Goal: Task Accomplishment & Management: Manage account settings

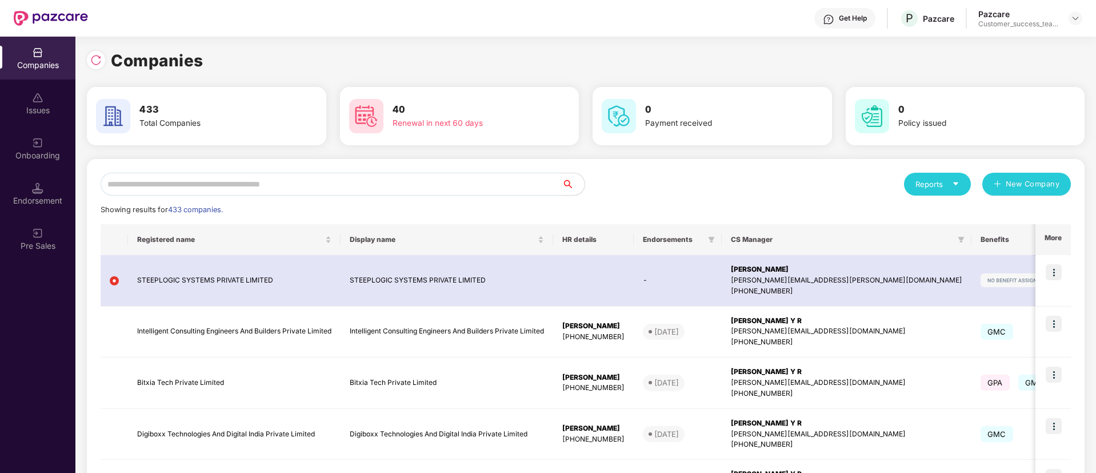
click at [365, 194] on input "text" at bounding box center [331, 184] width 461 height 23
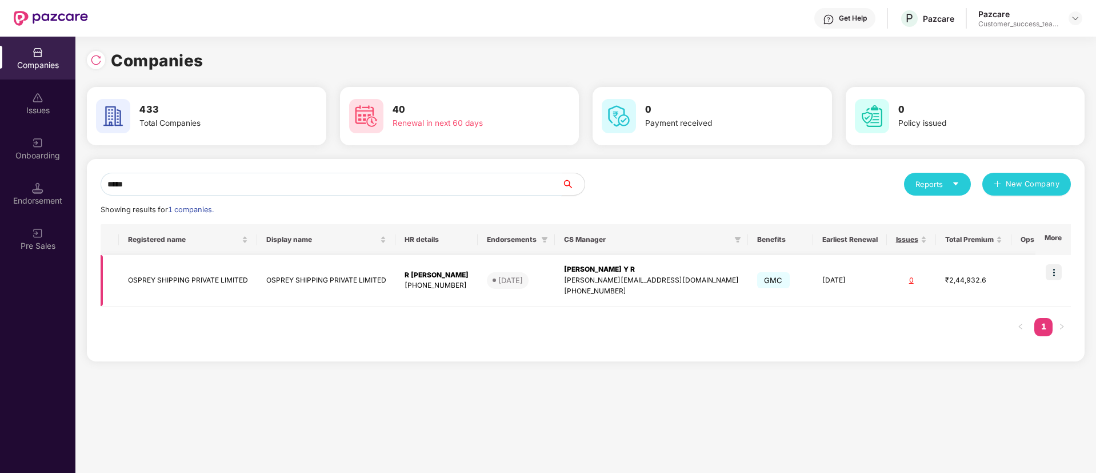
type input "*****"
click at [1051, 269] on img at bounding box center [1054, 272] width 16 height 16
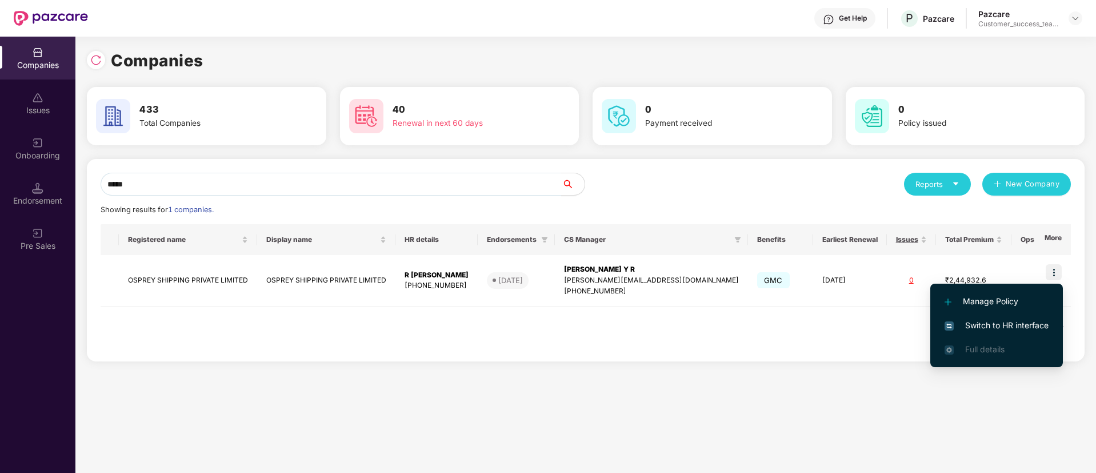
click at [1047, 329] on span "Switch to HR interface" at bounding box center [997, 325] width 104 height 13
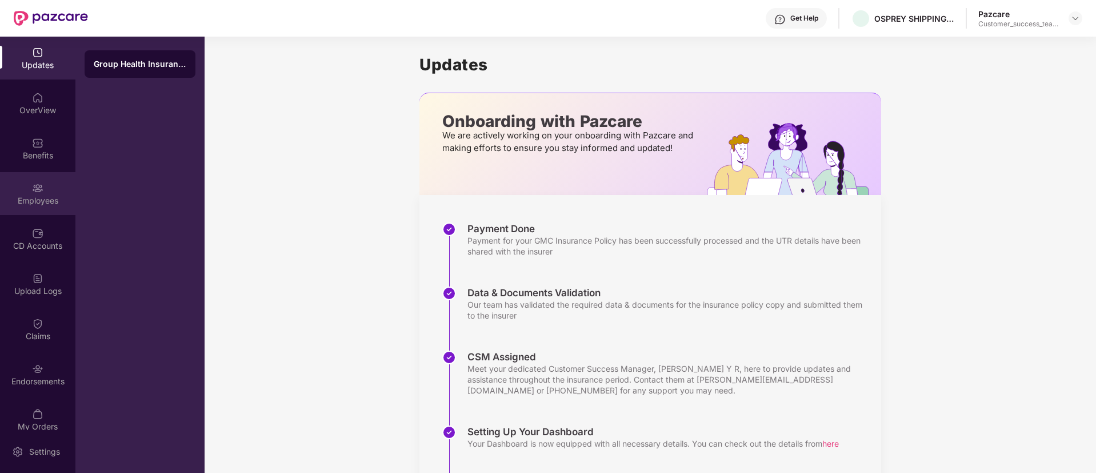
click at [50, 195] on div "Employees" at bounding box center [37, 200] width 75 height 11
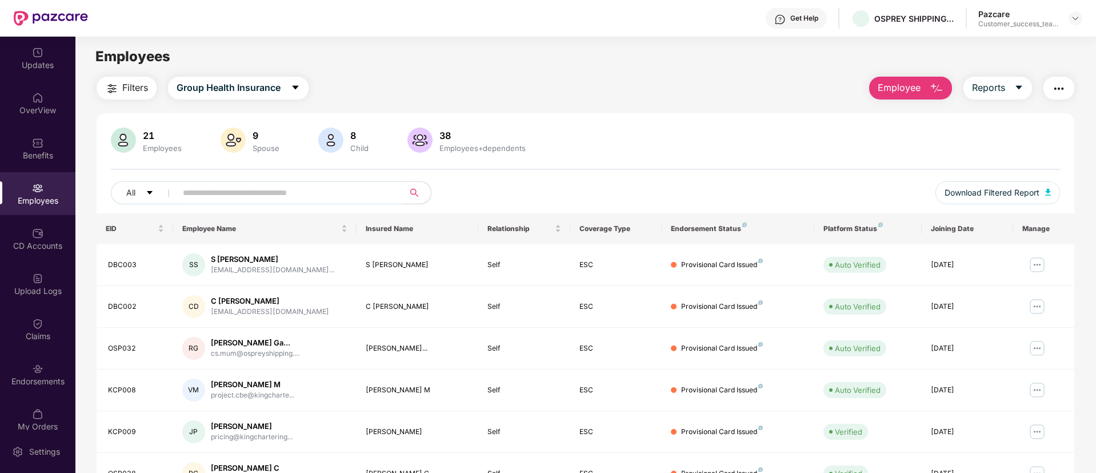
click at [338, 199] on input "text" at bounding box center [285, 192] width 205 height 17
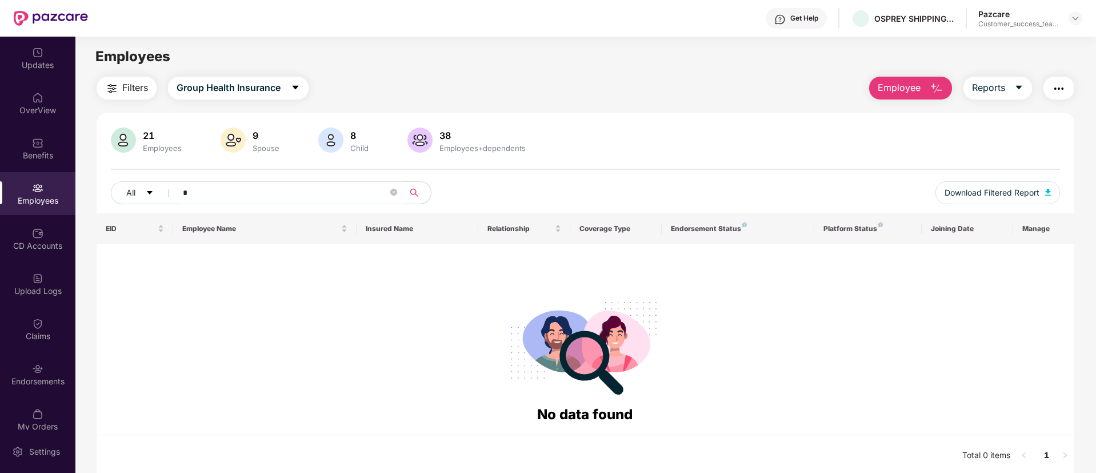
type input "**"
click at [394, 193] on icon "close-circle" at bounding box center [393, 192] width 7 height 7
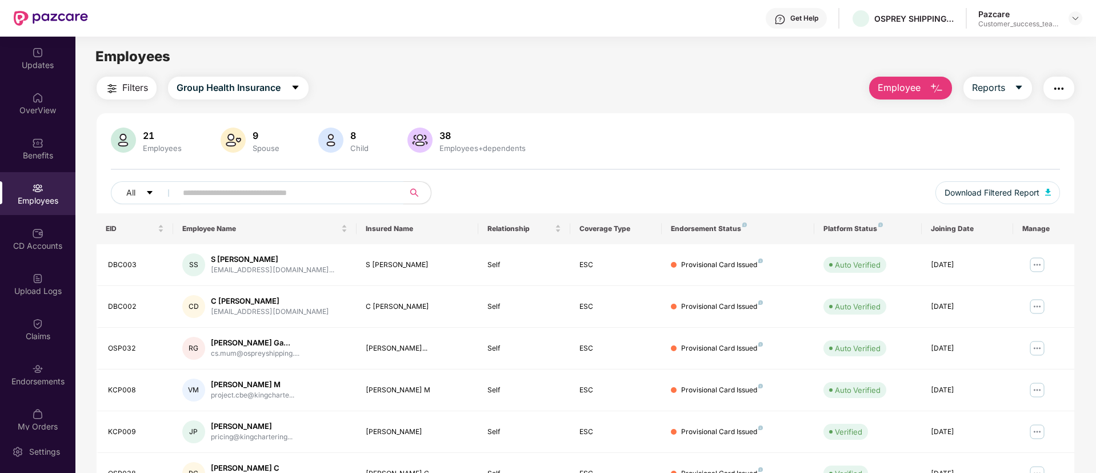
scroll to position [230, 0]
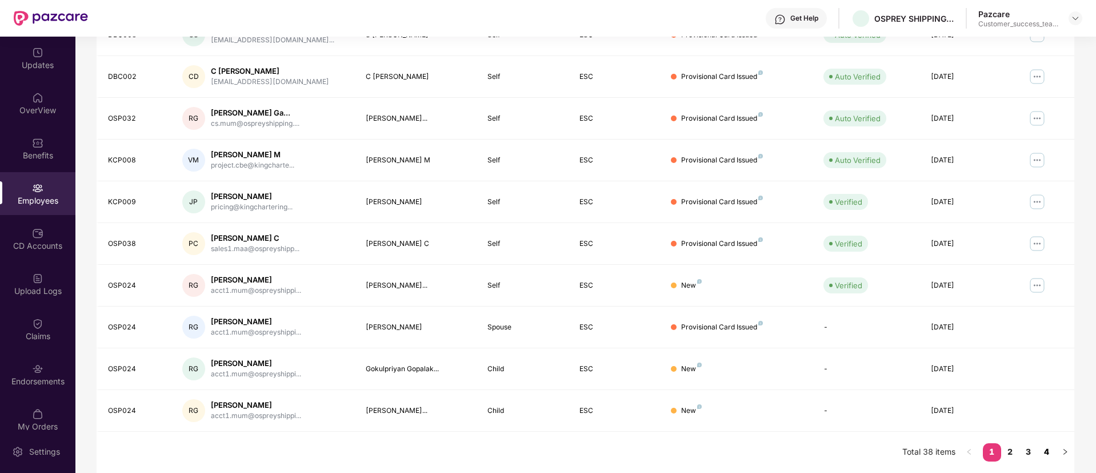
click at [1042, 453] on link "4" at bounding box center [1047, 451] width 18 height 17
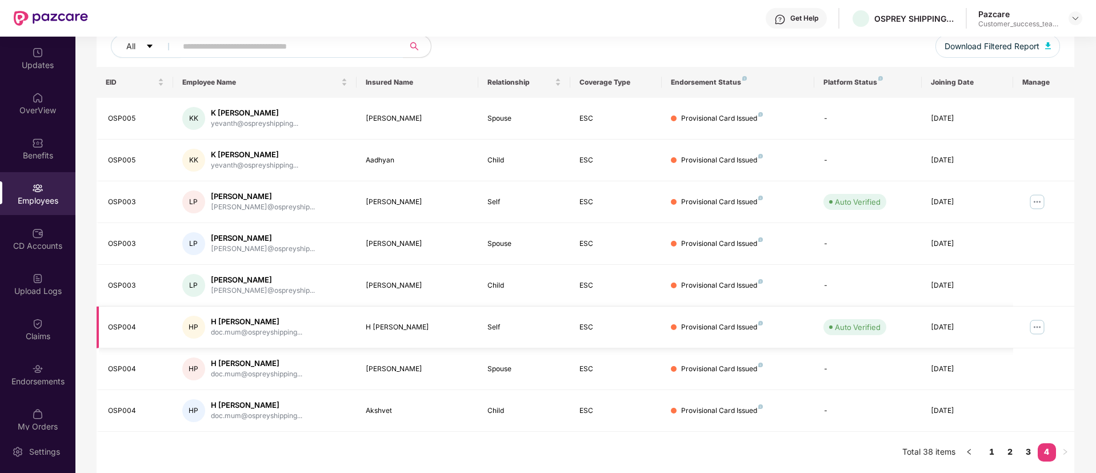
scroll to position [146, 0]
click at [1011, 446] on link "2" at bounding box center [1010, 451] width 18 height 17
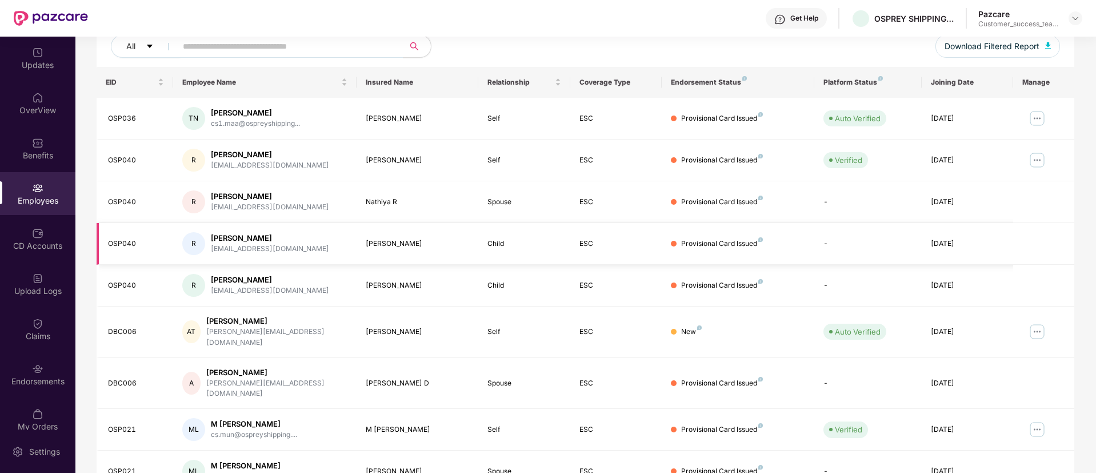
scroll to position [230, 0]
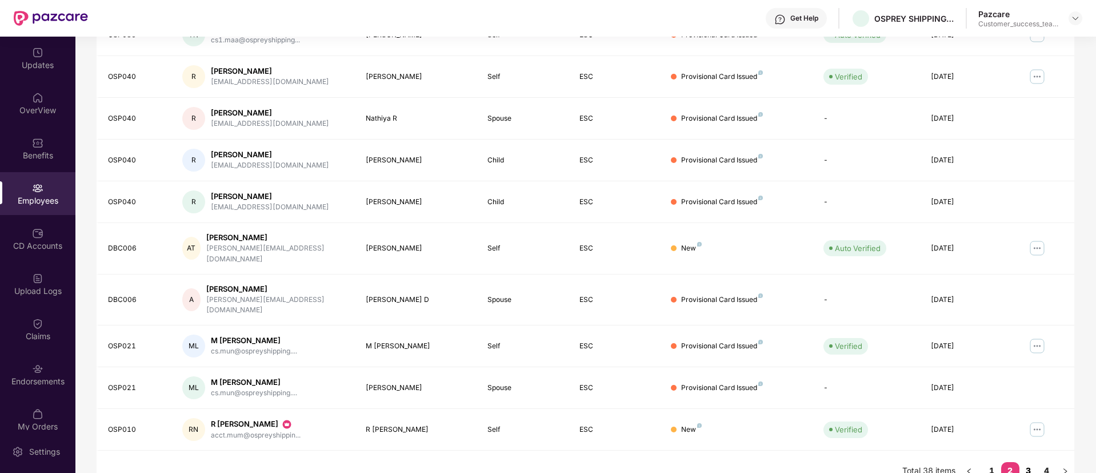
click at [1025, 462] on link "3" at bounding box center [1029, 470] width 18 height 17
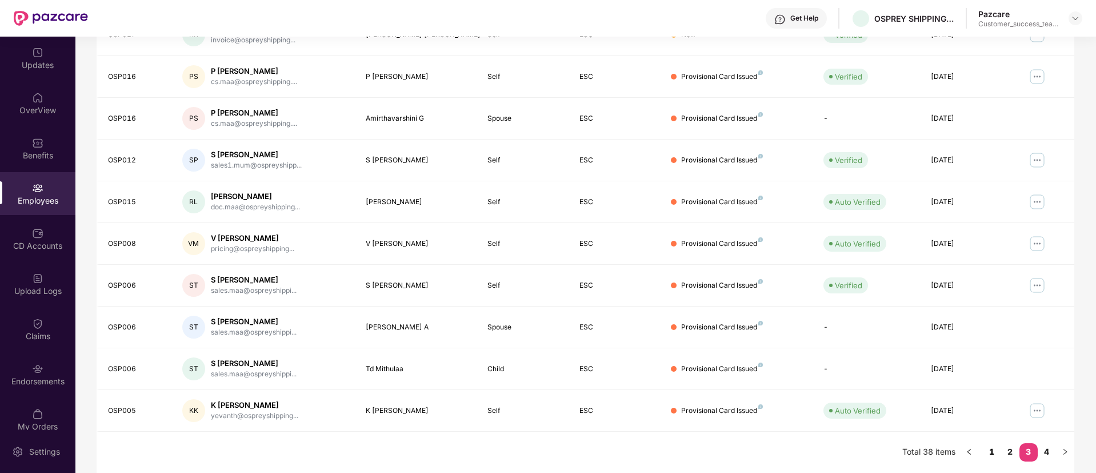
click at [997, 452] on link "1" at bounding box center [992, 451] width 18 height 17
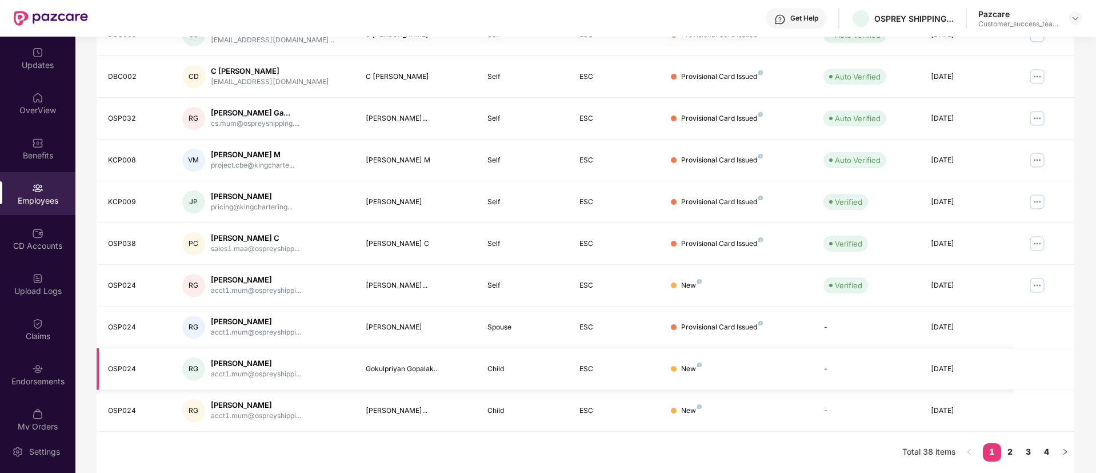
scroll to position [58, 0]
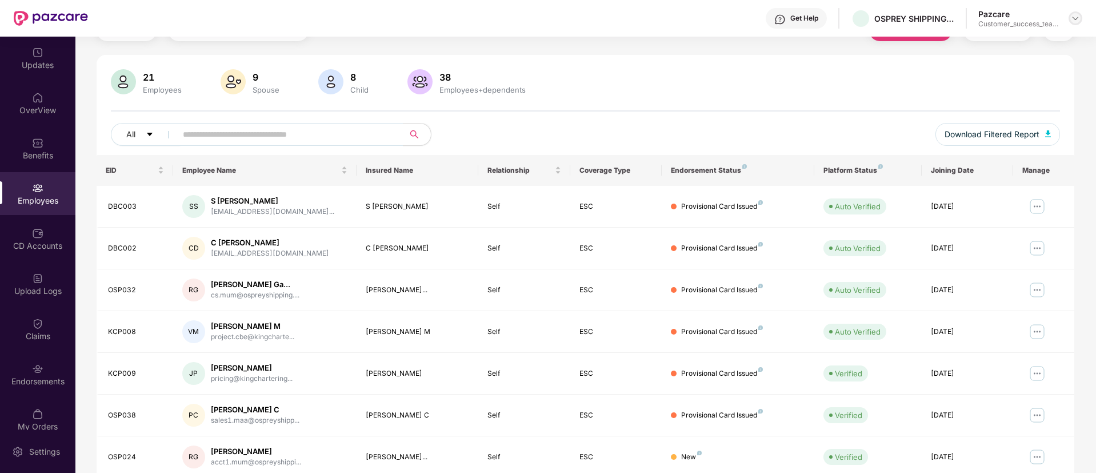
click at [1076, 21] on img at bounding box center [1075, 18] width 9 height 9
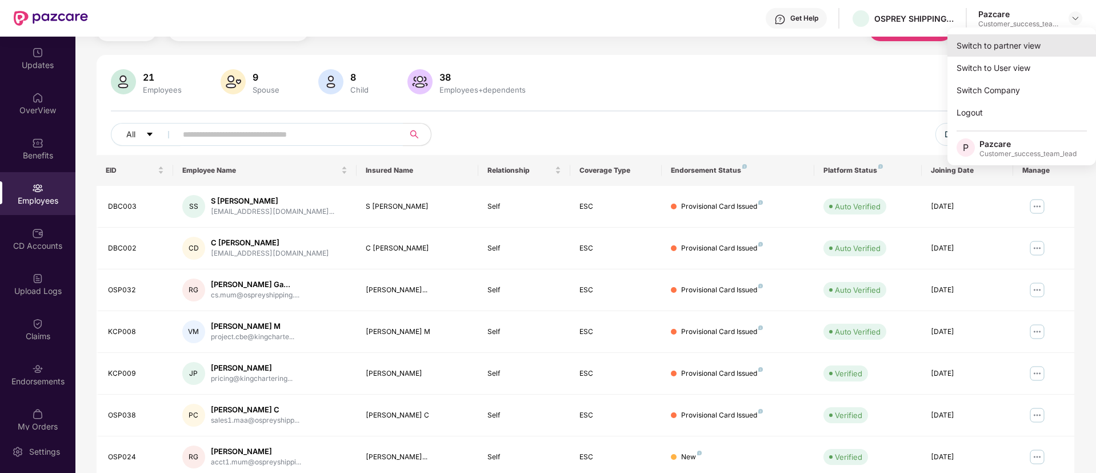
click at [1009, 51] on div "Switch to partner view" at bounding box center [1022, 45] width 149 height 22
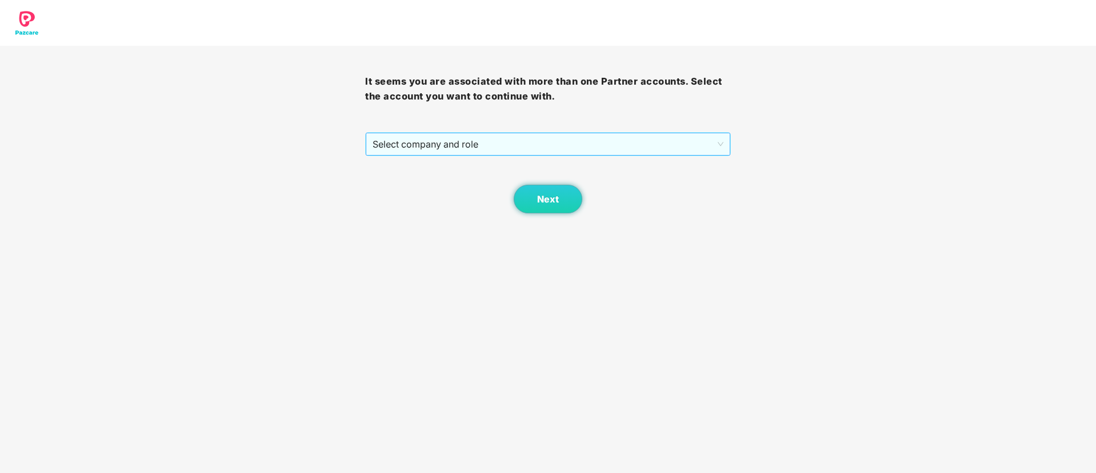
click at [573, 135] on span "Select company and role" at bounding box center [548, 144] width 350 height 22
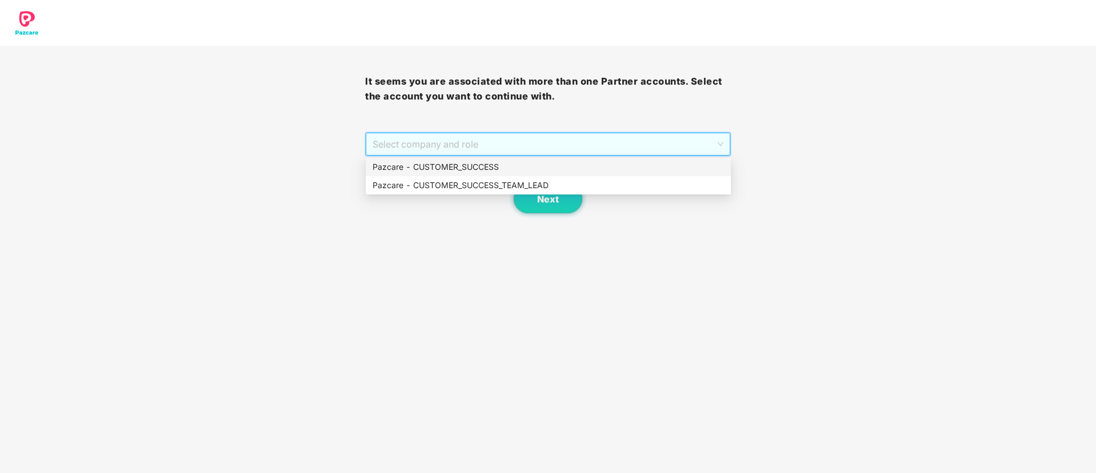
click at [527, 171] on div "Pazcare - CUSTOMER_SUCCESS" at bounding box center [549, 167] width 352 height 13
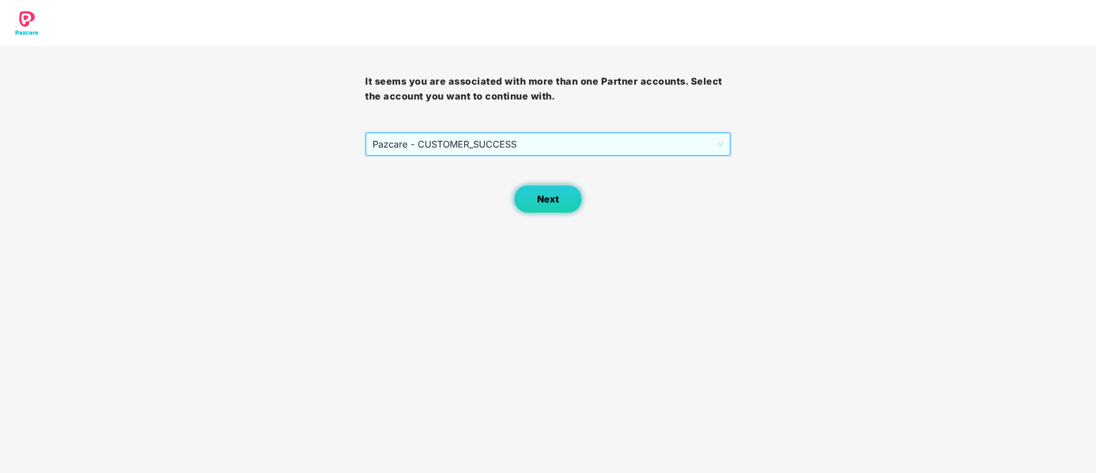
click at [531, 191] on button "Next" at bounding box center [548, 199] width 69 height 29
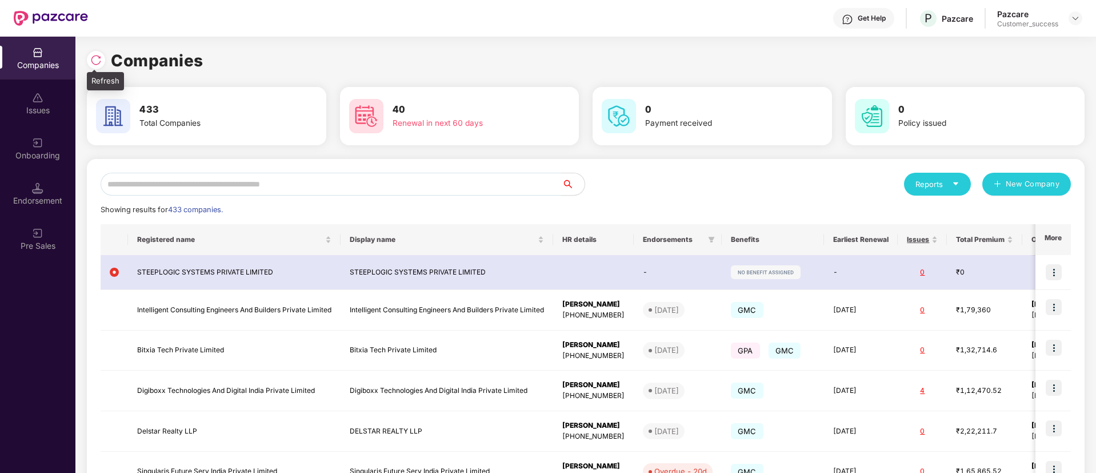
click at [98, 58] on img at bounding box center [95, 59] width 11 height 11
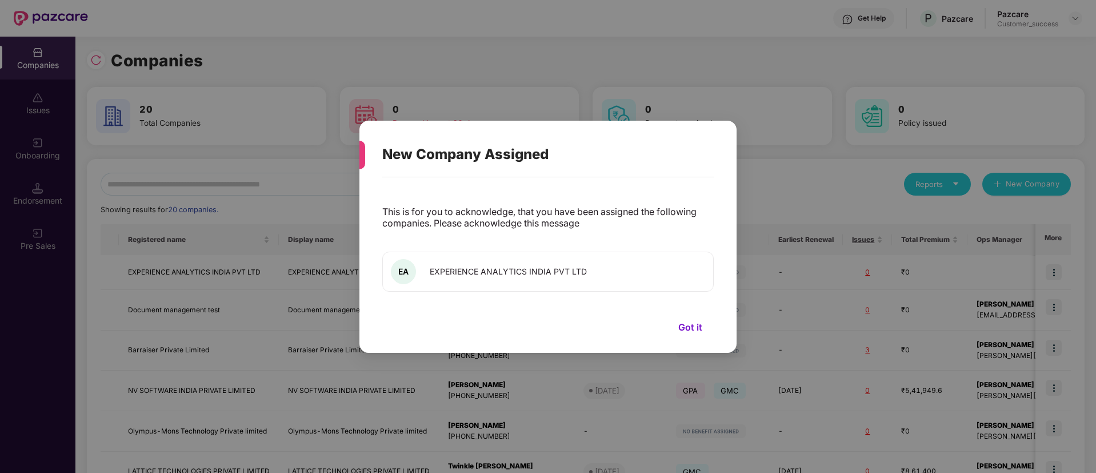
click at [275, 174] on div "New Company Assigned This is for you to acknowledge, that you have been assigne…" at bounding box center [548, 236] width 1096 height 473
click at [696, 325] on button "Got it" at bounding box center [690, 326] width 47 height 17
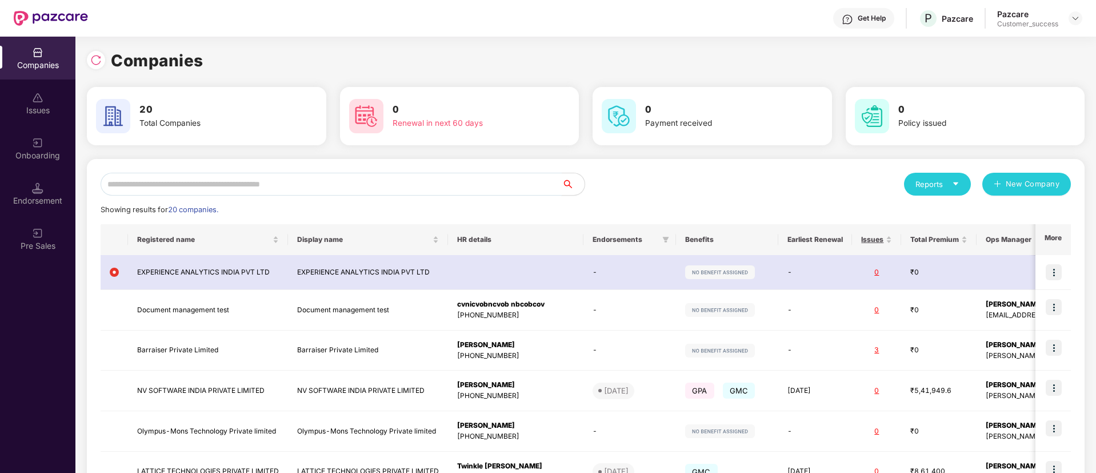
click at [282, 184] on input "text" at bounding box center [331, 184] width 461 height 23
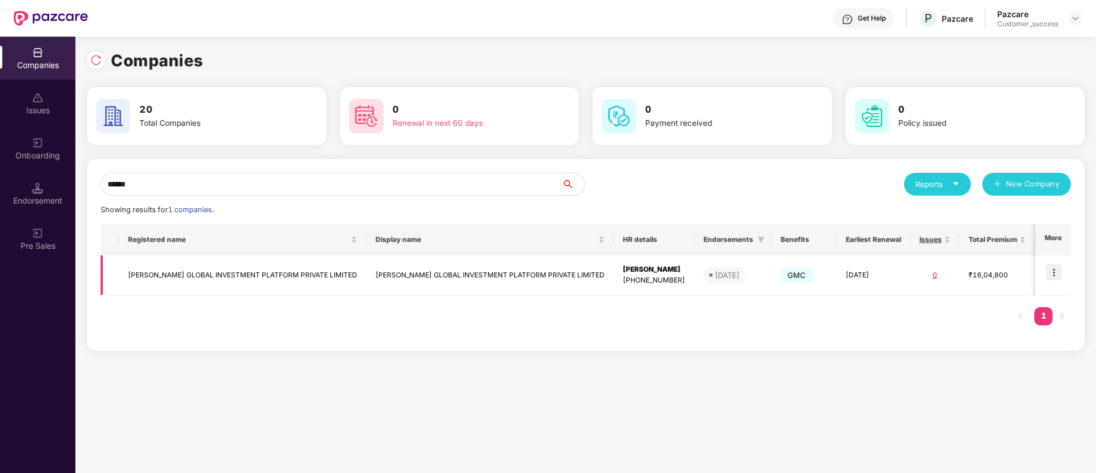
type input "******"
click at [1059, 263] on td at bounding box center [1053, 275] width 35 height 41
click at [1055, 276] on img at bounding box center [1054, 272] width 16 height 16
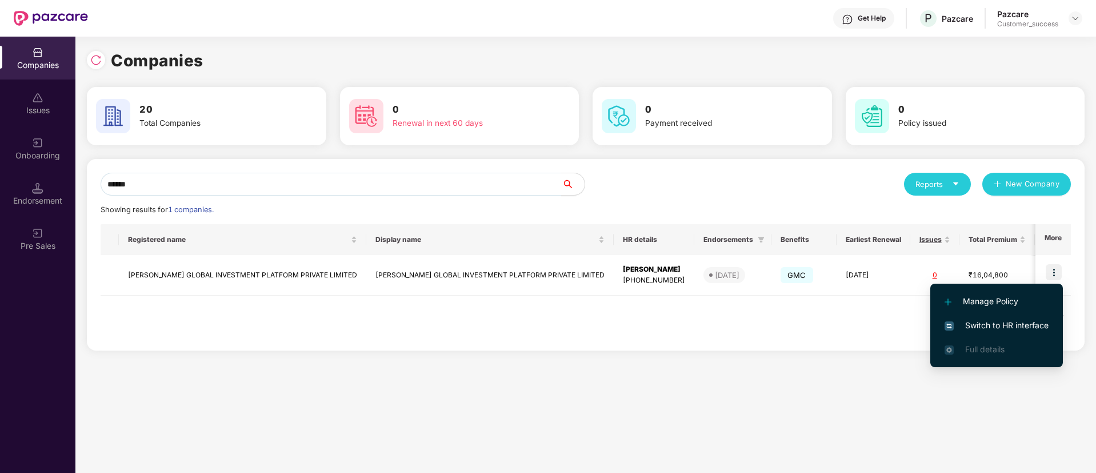
click at [1042, 325] on span "Switch to HR interface" at bounding box center [997, 325] width 104 height 13
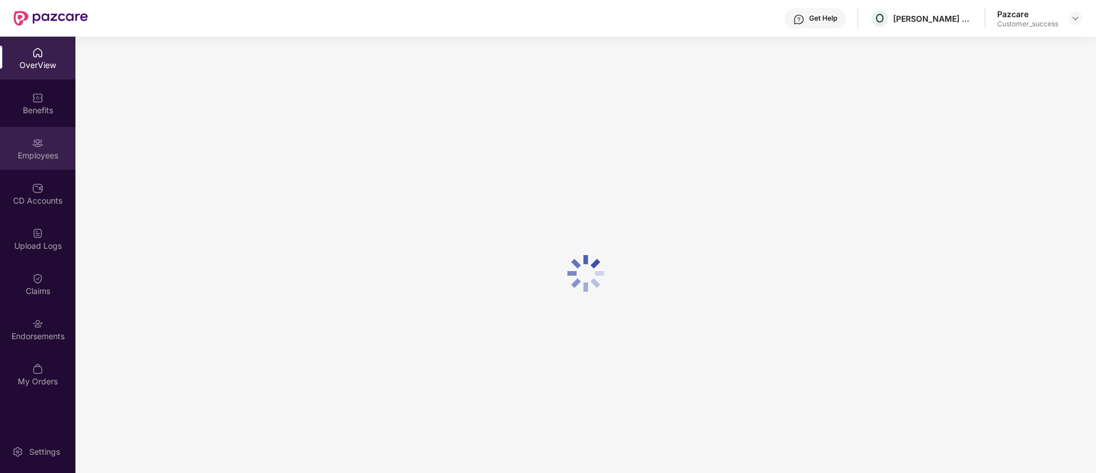
click at [45, 153] on div "Employees" at bounding box center [37, 155] width 75 height 11
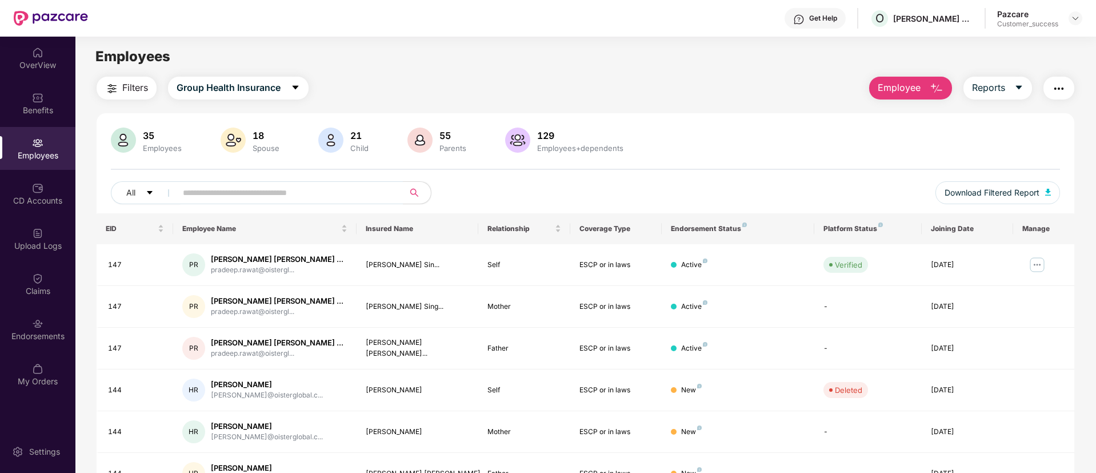
click at [293, 177] on div "35 Employees 18 Spouse 21 Child [DEMOGRAPHIC_DATA] Parents 129 Employees+depend…" at bounding box center [586, 170] width 978 height 86
click at [293, 186] on input "text" at bounding box center [285, 192] width 205 height 17
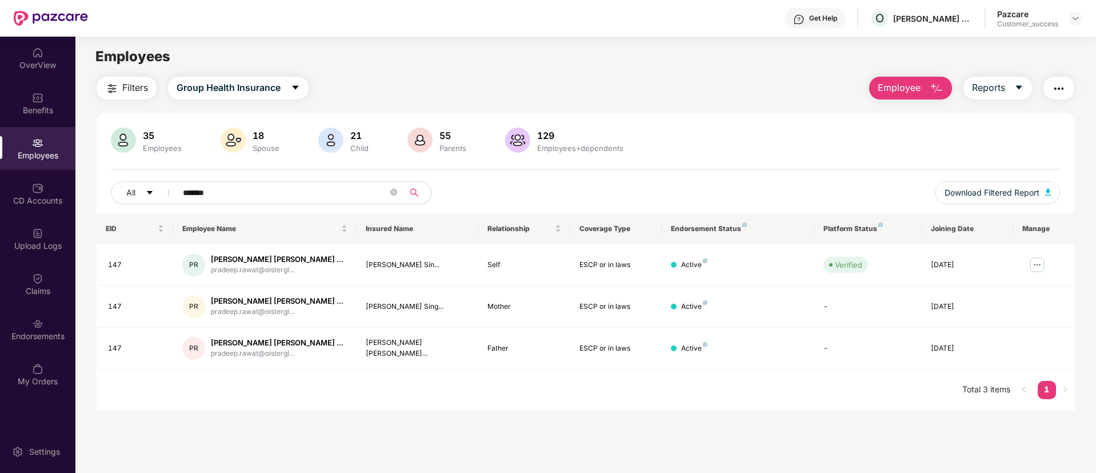
click at [322, 187] on input "*******" at bounding box center [285, 192] width 205 height 17
type input "*"
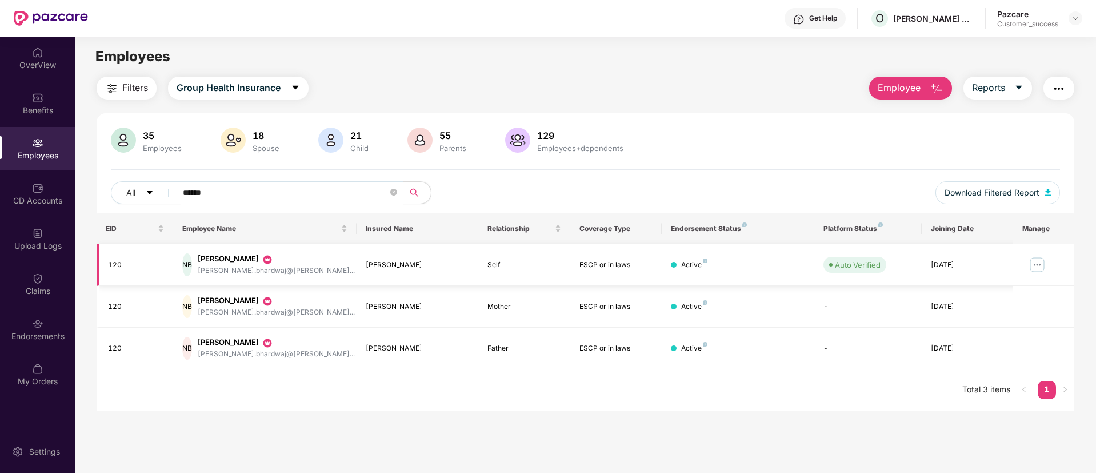
type input "******"
click at [1040, 257] on img at bounding box center [1037, 264] width 18 height 18
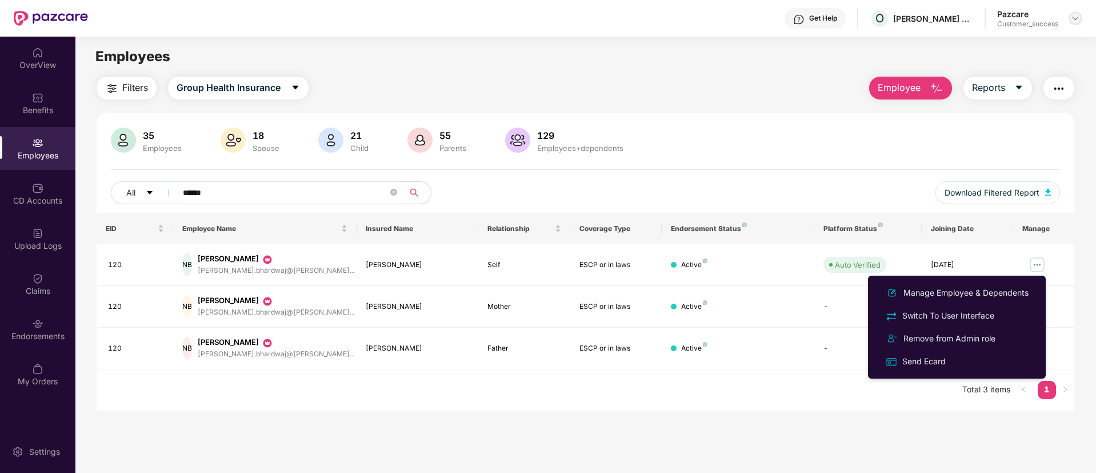
click at [1075, 16] on img at bounding box center [1075, 18] width 9 height 9
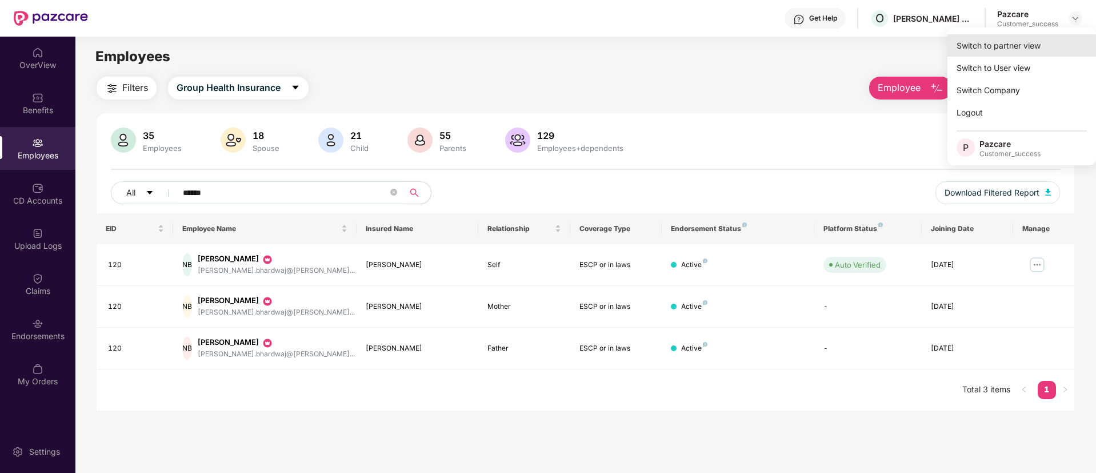
click at [1052, 53] on div "Switch to partner view" at bounding box center [1022, 45] width 149 height 22
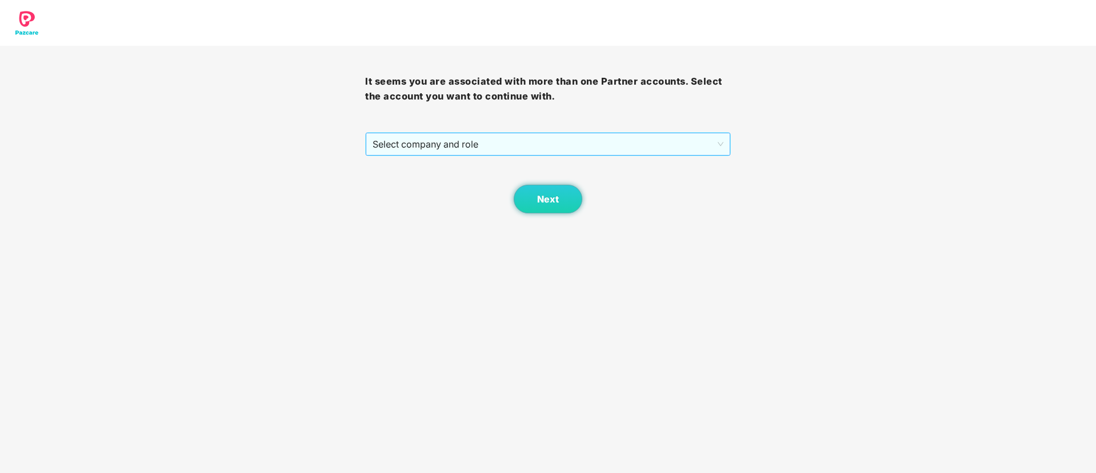
click at [532, 145] on span "Select company and role" at bounding box center [548, 144] width 350 height 22
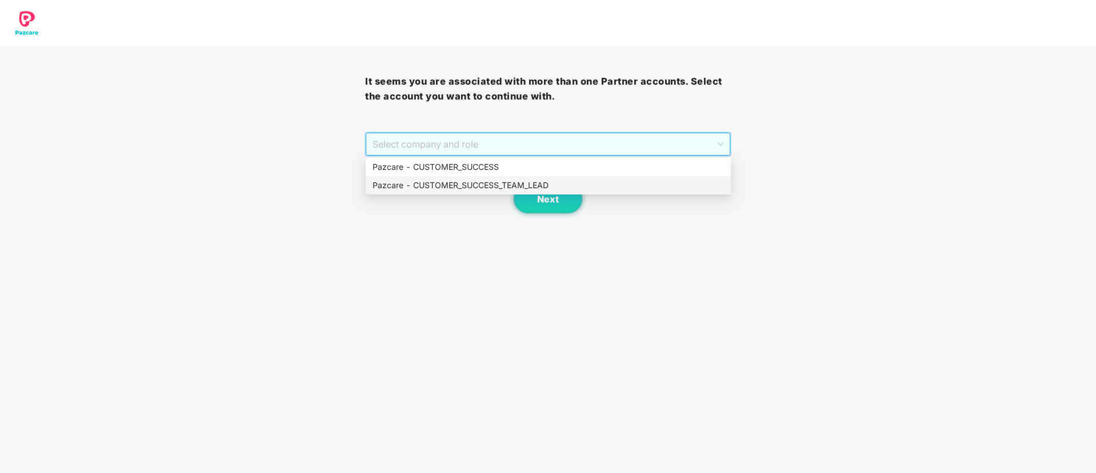
click at [522, 189] on div "Pazcare - CUSTOMER_SUCCESS_TEAM_LEAD" at bounding box center [549, 185] width 352 height 13
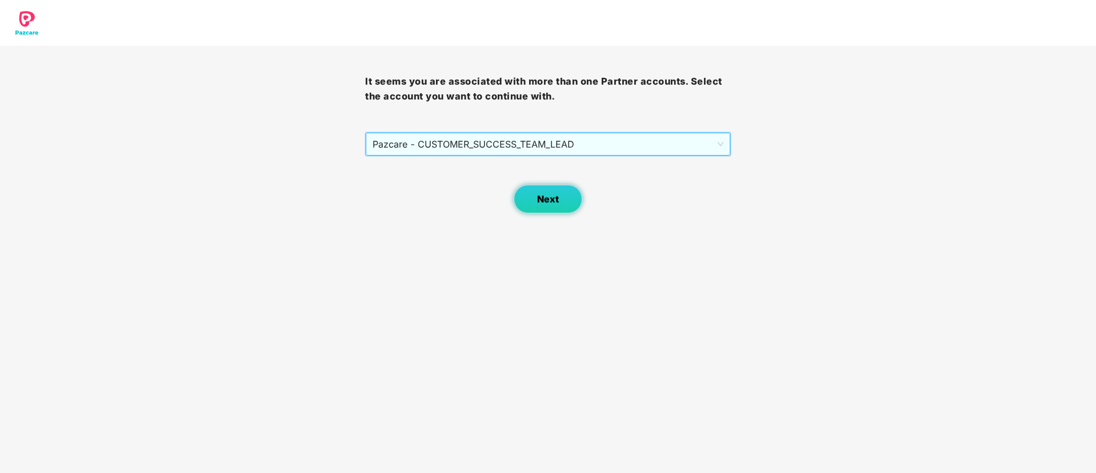
click at [539, 210] on button "Next" at bounding box center [548, 199] width 69 height 29
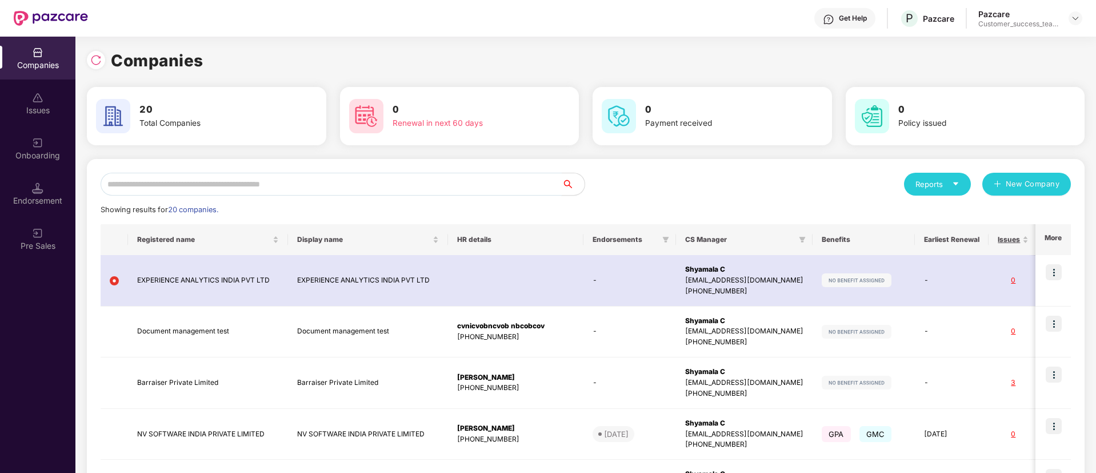
click at [475, 185] on input "text" at bounding box center [331, 184] width 461 height 23
click at [100, 63] on img at bounding box center [95, 59] width 11 height 11
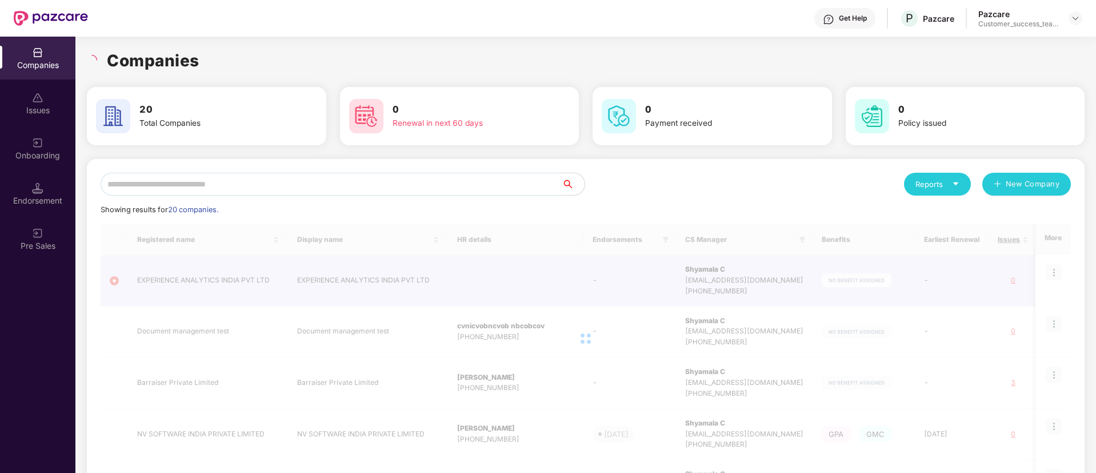
click at [301, 188] on input "text" at bounding box center [331, 184] width 461 height 23
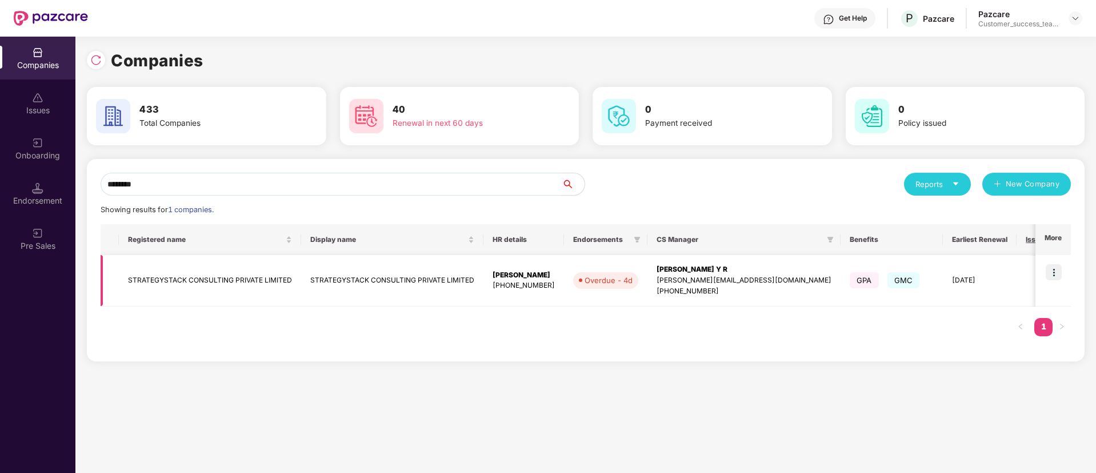
type input "********"
click at [1053, 265] on img at bounding box center [1054, 272] width 16 height 16
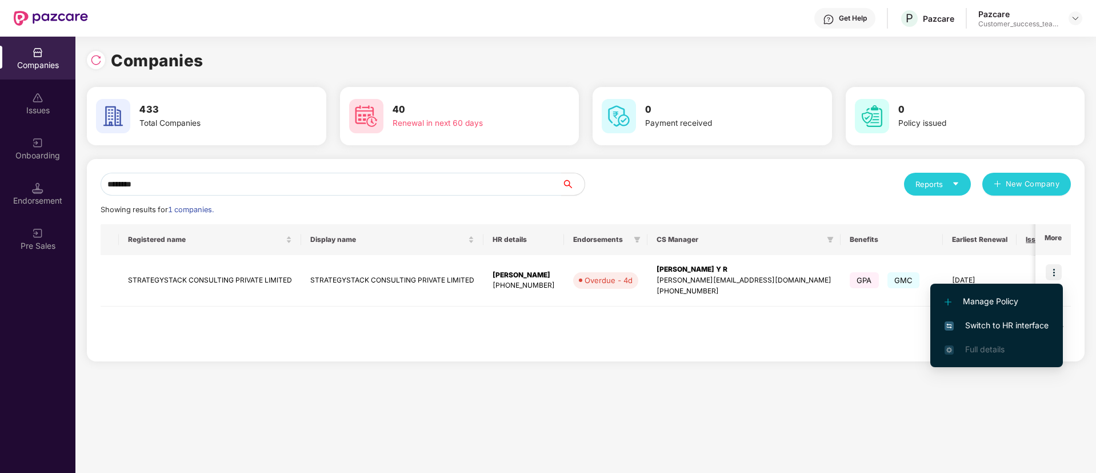
click at [1028, 324] on span "Switch to HR interface" at bounding box center [997, 325] width 104 height 13
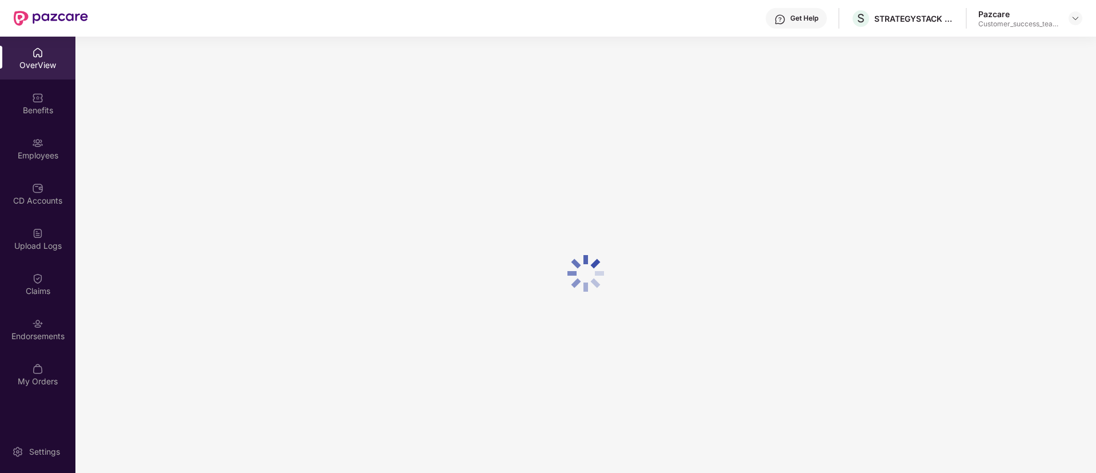
click at [53, 121] on div "Benefits" at bounding box center [37, 103] width 75 height 43
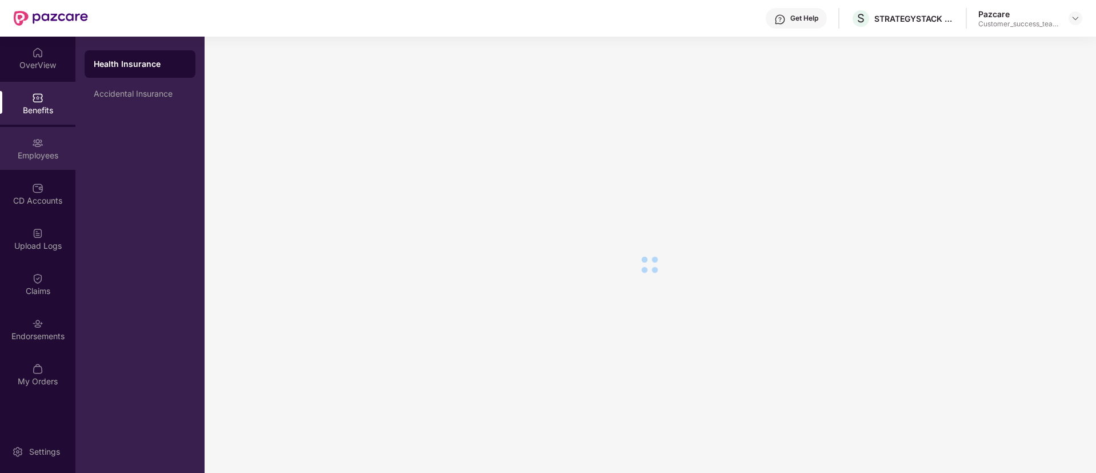
click at [46, 145] on div "Employees" at bounding box center [37, 148] width 75 height 43
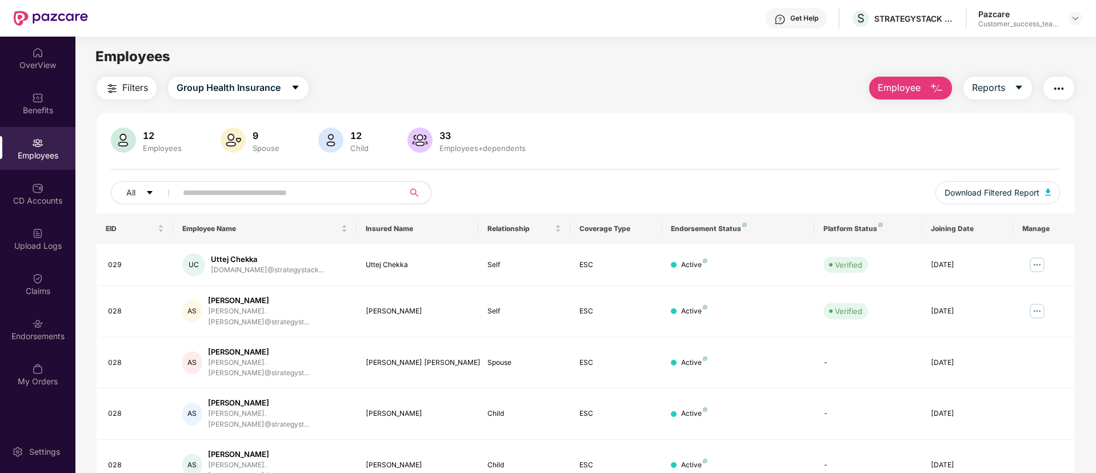
click at [113, 90] on img "button" at bounding box center [112, 89] width 14 height 14
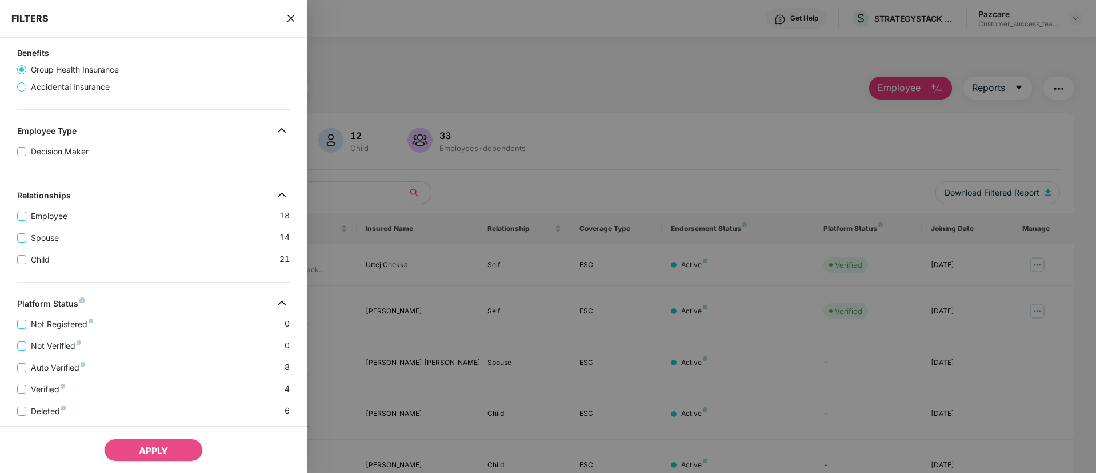
scroll to position [257, 0]
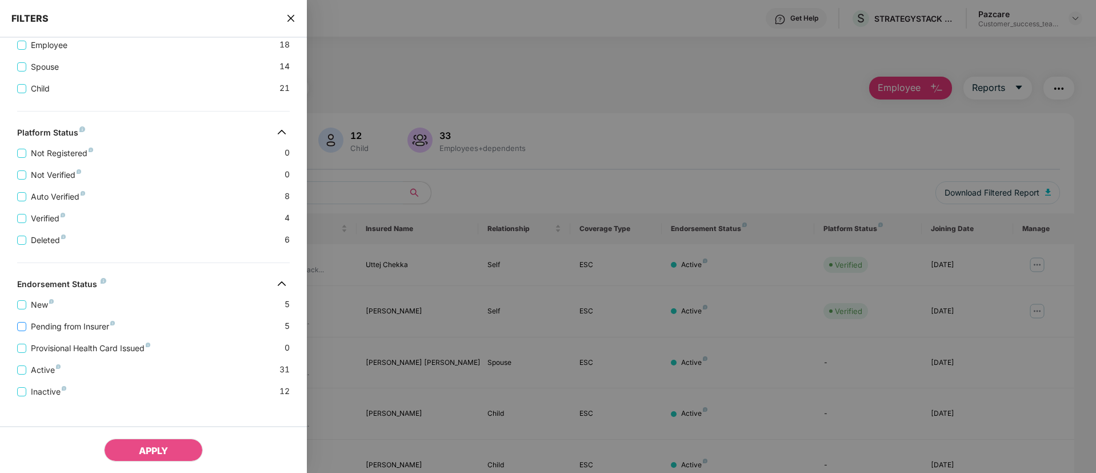
click at [77, 330] on span "Pending from Insurer" at bounding box center [72, 326] width 93 height 13
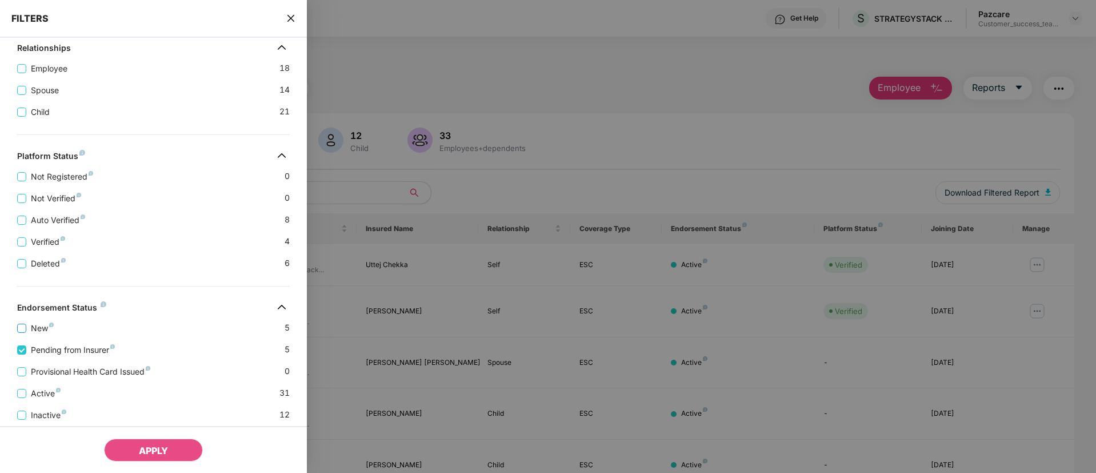
click at [48, 332] on span "New" at bounding box center [42, 328] width 32 height 13
click at [151, 444] on button "APPLY" at bounding box center [153, 449] width 99 height 23
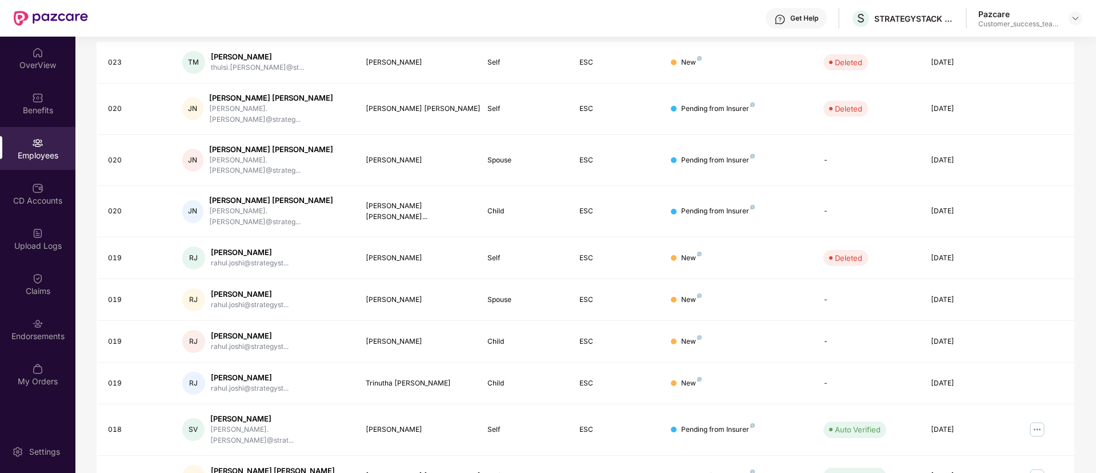
scroll to position [230, 0]
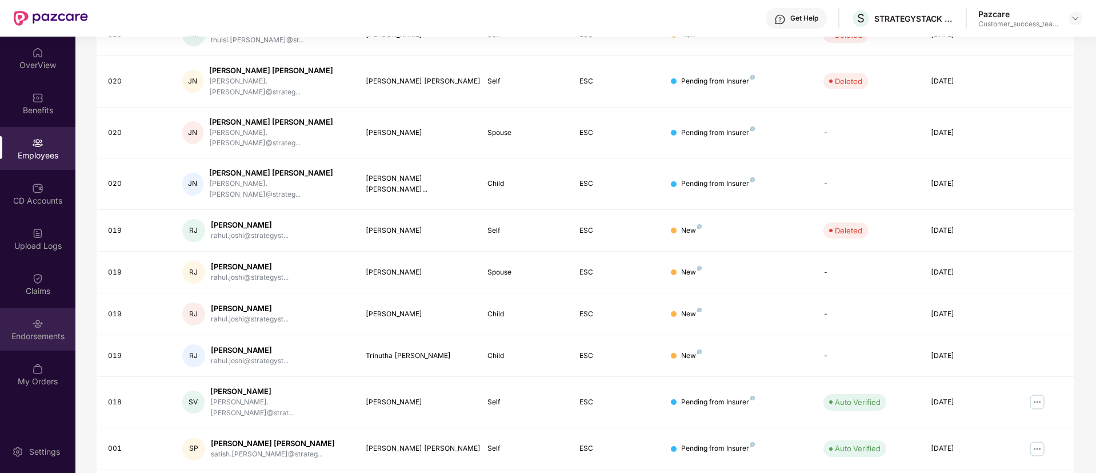
click at [47, 330] on div "Endorsements" at bounding box center [37, 335] width 75 height 11
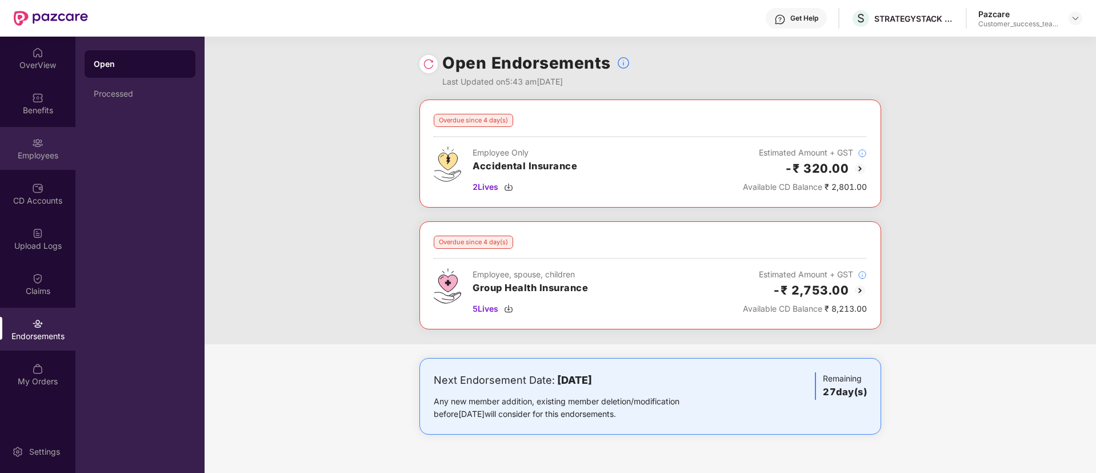
click at [42, 146] on img at bounding box center [37, 142] width 11 height 11
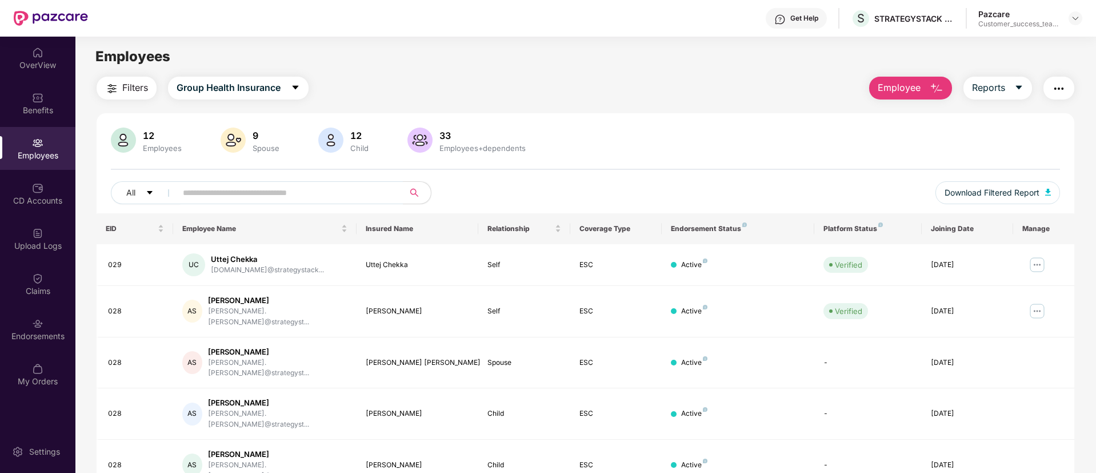
click at [105, 86] on img "button" at bounding box center [112, 89] width 14 height 14
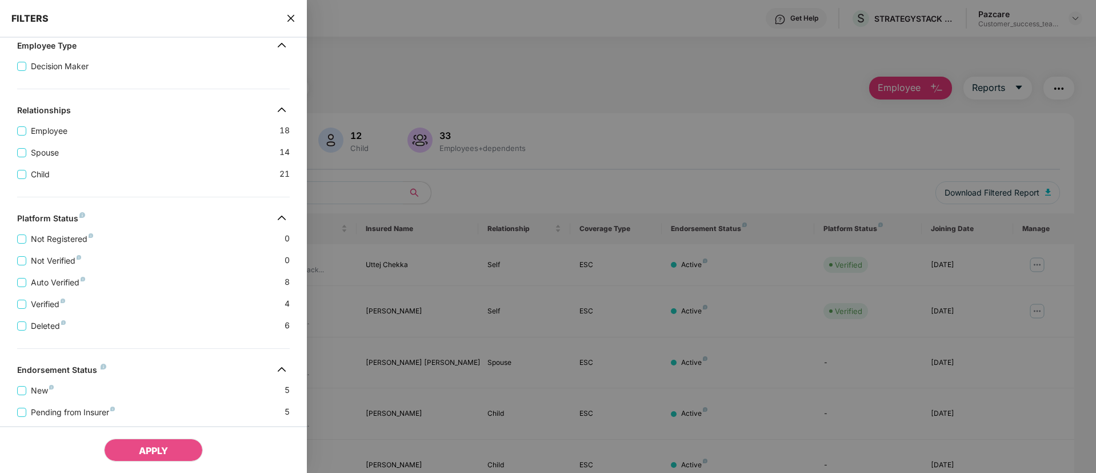
scroll to position [257, 0]
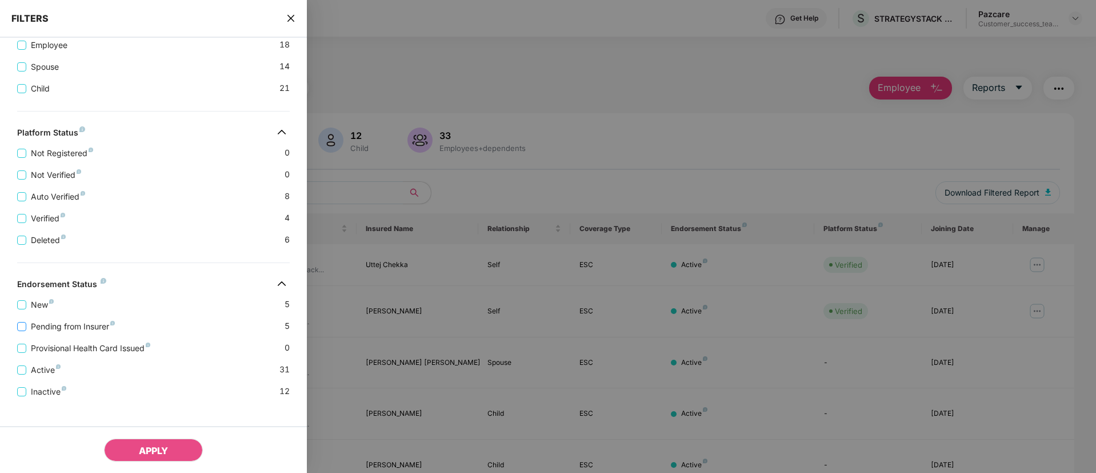
click at [78, 329] on span "Pending from Insurer" at bounding box center [72, 326] width 93 height 13
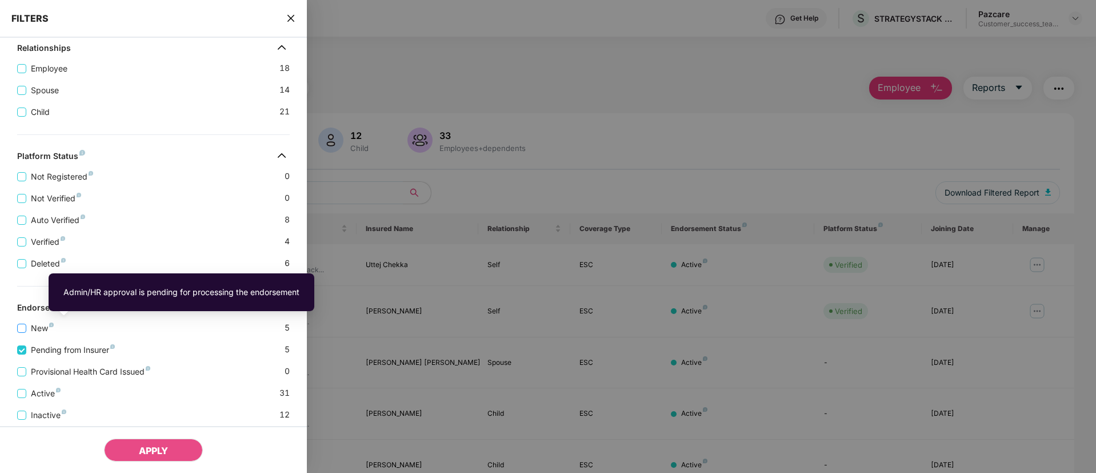
click at [49, 324] on img at bounding box center [51, 324] width 5 height 5
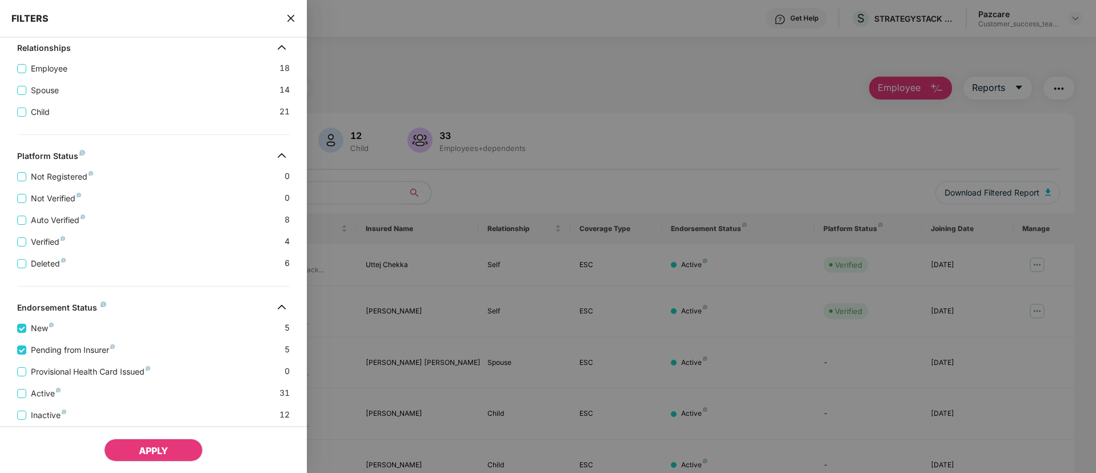
click at [173, 442] on button "APPLY" at bounding box center [153, 449] width 99 height 23
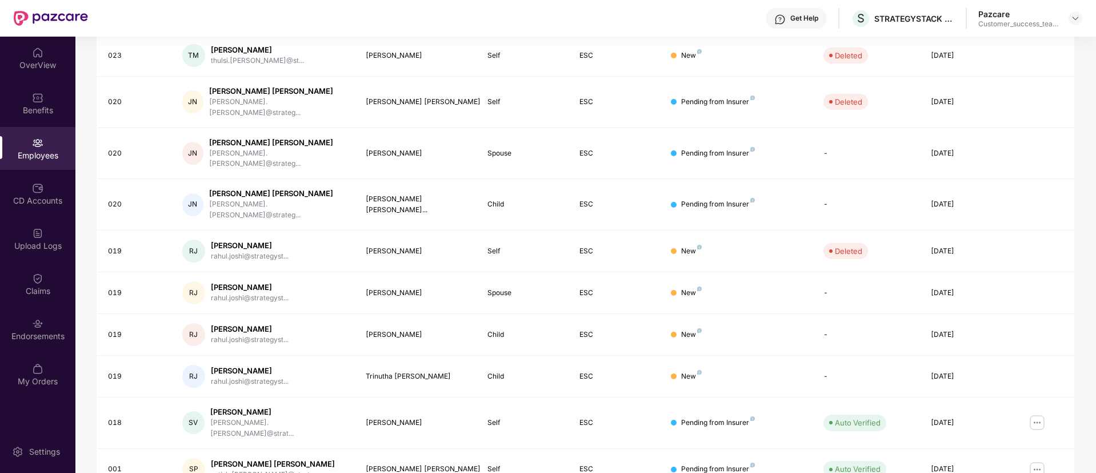
scroll to position [230, 0]
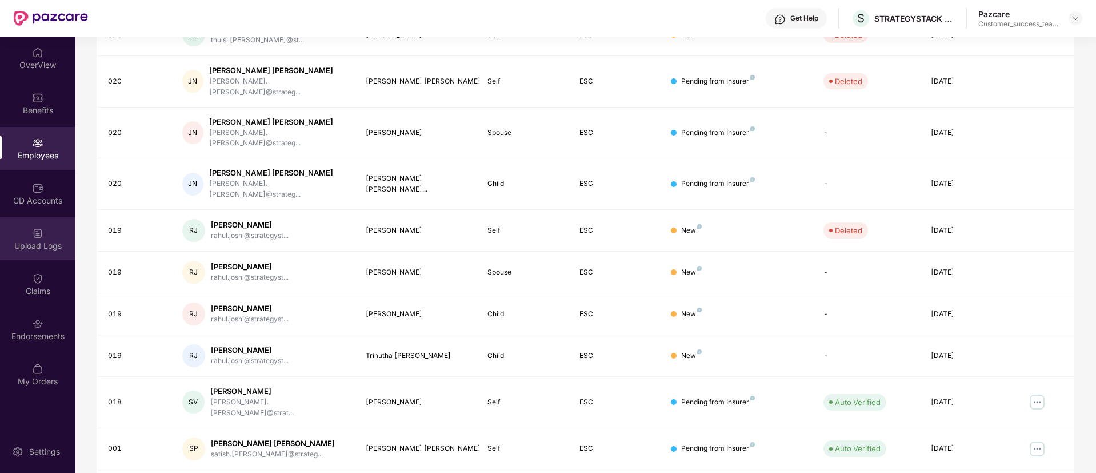
click at [51, 231] on div "Upload Logs" at bounding box center [37, 238] width 75 height 43
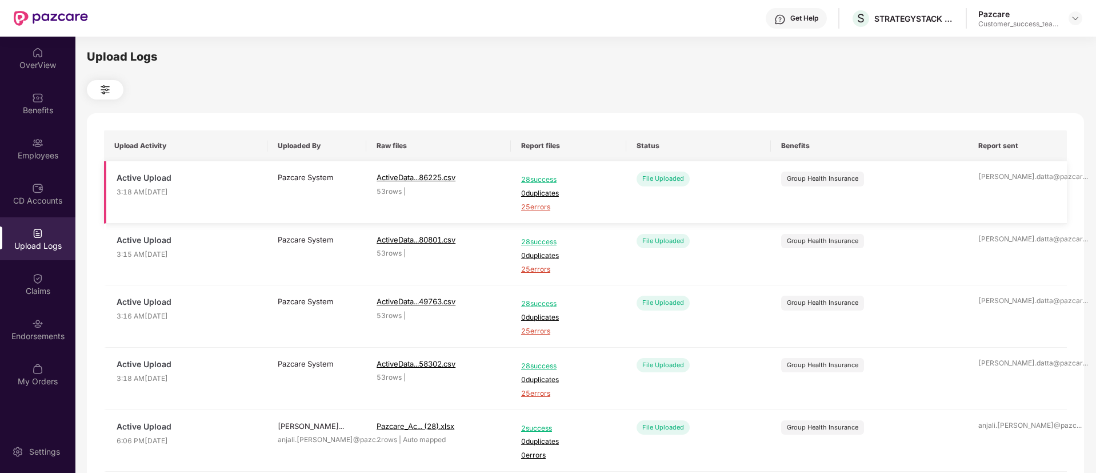
click at [528, 205] on span "25 errors" at bounding box center [568, 207] width 95 height 11
click at [55, 150] on div "Employees" at bounding box center [37, 155] width 75 height 11
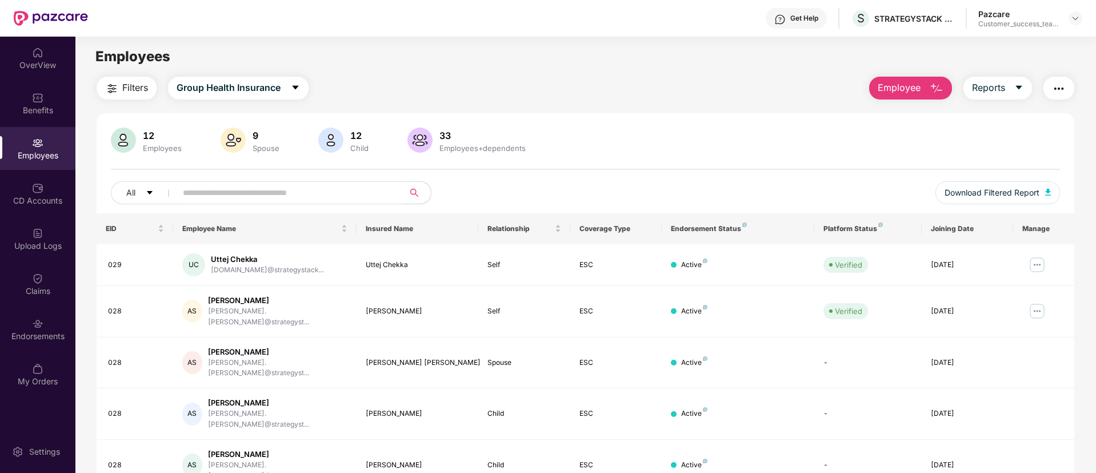
click at [1067, 87] on button "button" at bounding box center [1059, 88] width 31 height 23
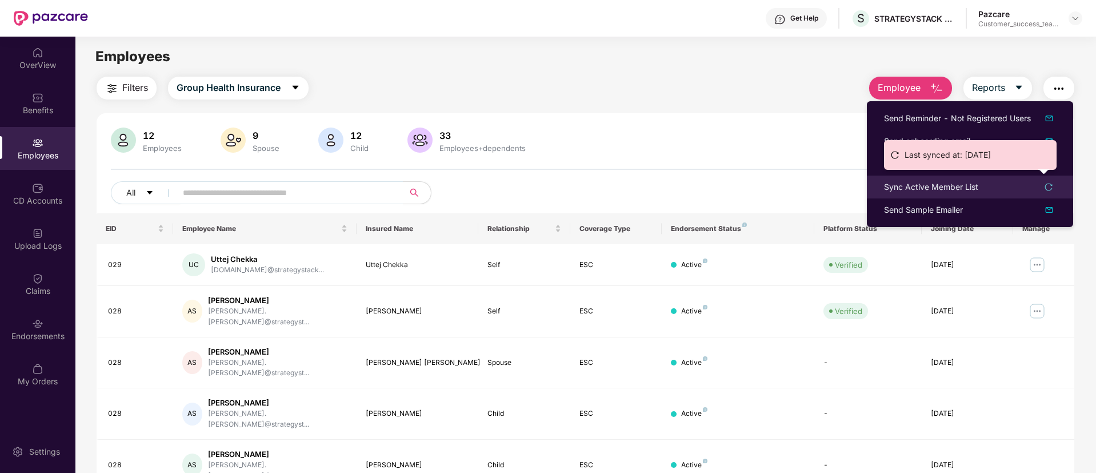
click at [932, 193] on li "Sync Active Member List" at bounding box center [970, 186] width 206 height 23
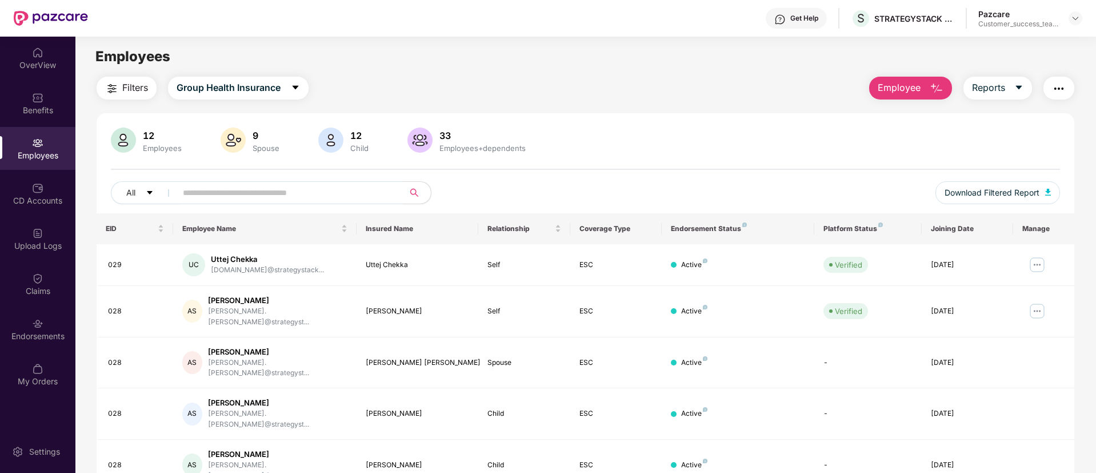
click at [1059, 90] on img "button" at bounding box center [1059, 89] width 14 height 14
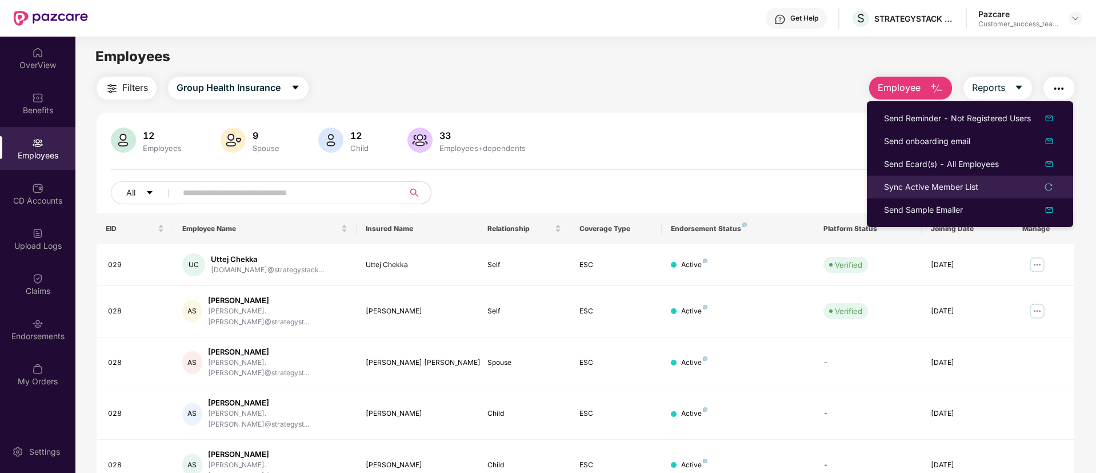
click at [937, 182] on div "Sync Active Member List" at bounding box center [931, 187] width 94 height 13
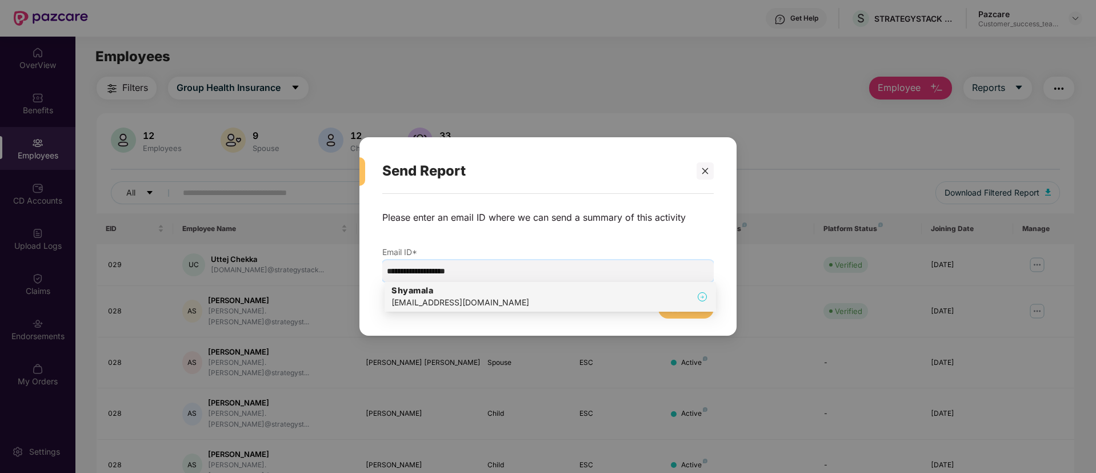
click at [419, 291] on h4 "Shyamala" at bounding box center [461, 290] width 138 height 11
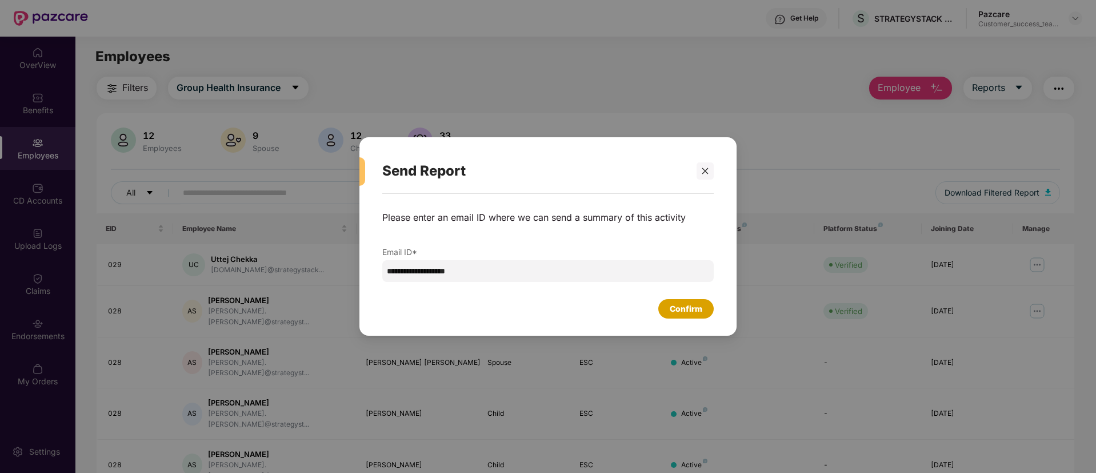
click at [684, 316] on div "Confirm" at bounding box center [685, 308] width 55 height 19
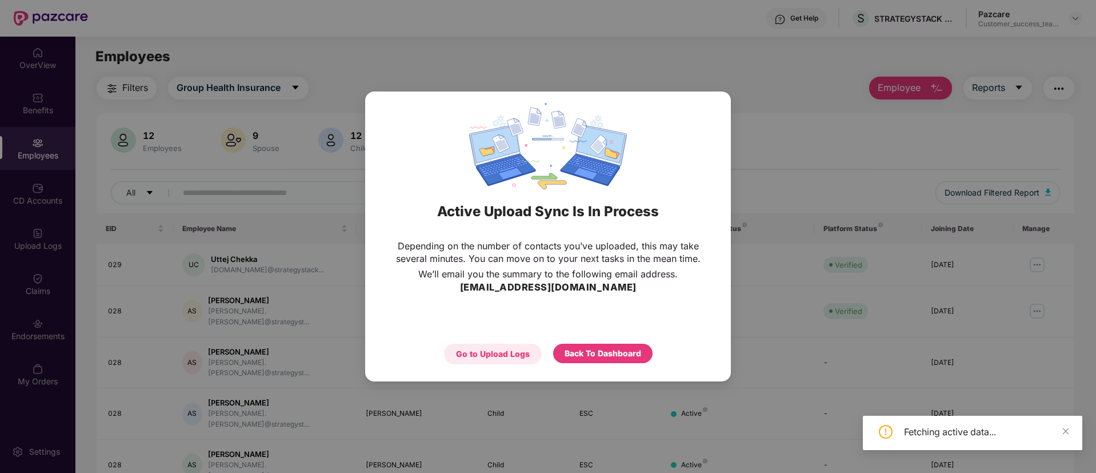
click at [462, 352] on div "Go to Upload Logs" at bounding box center [493, 354] width 74 height 13
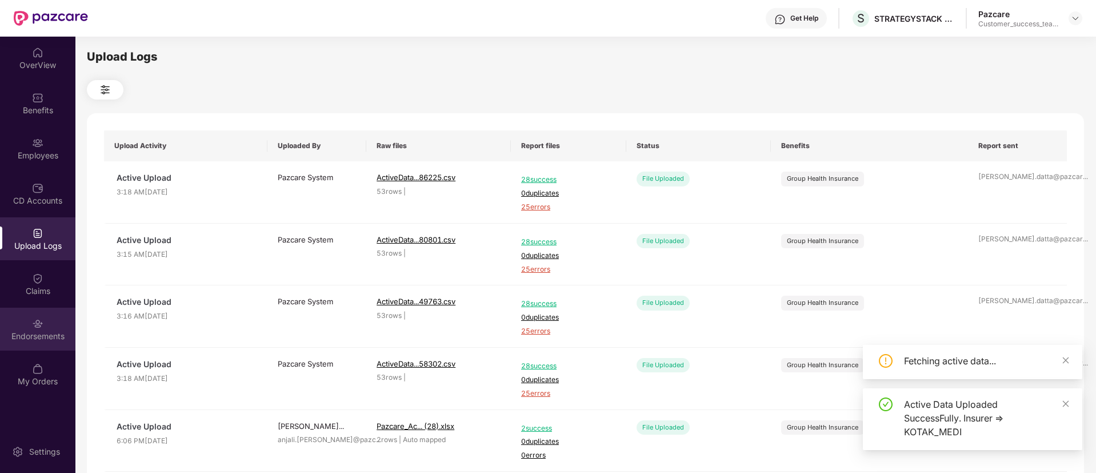
click at [32, 326] on div "Endorsements" at bounding box center [37, 329] width 75 height 43
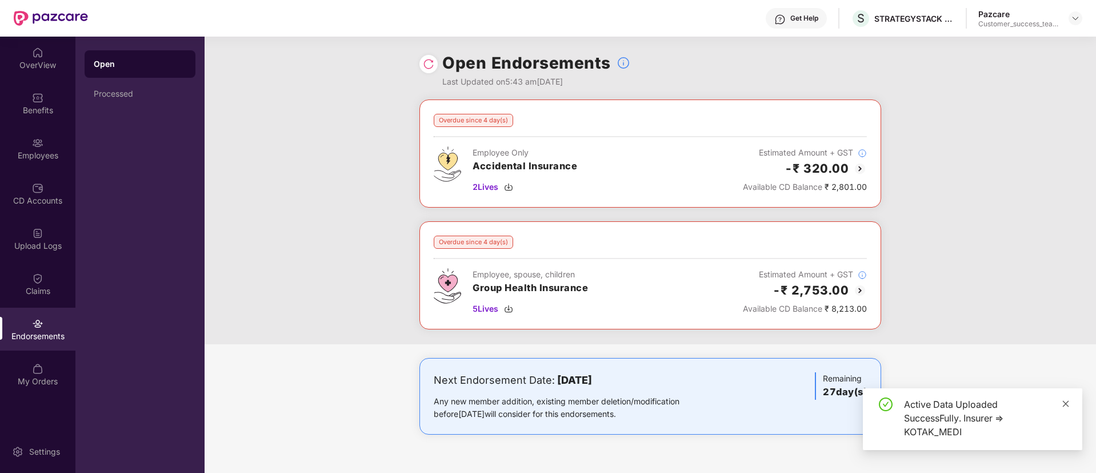
click at [1065, 403] on icon "close" at bounding box center [1066, 403] width 6 height 6
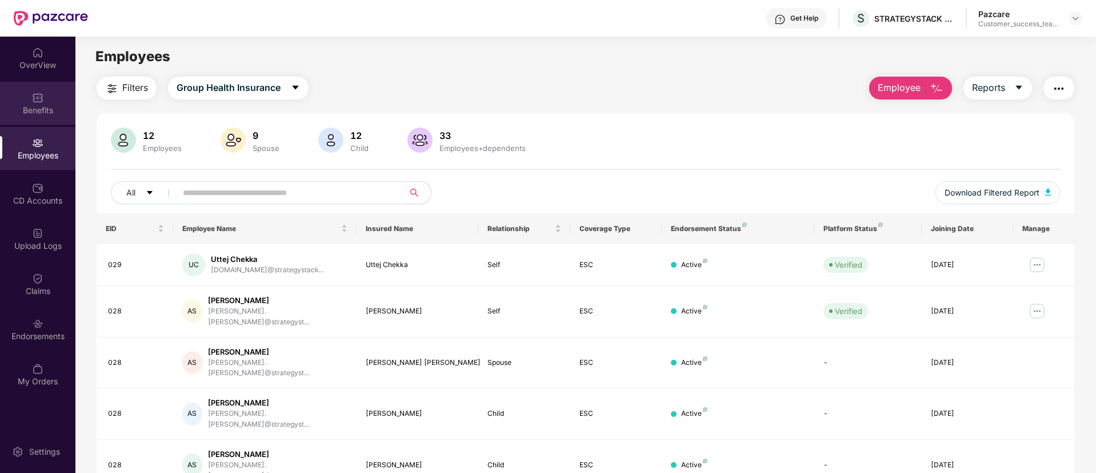
click at [56, 105] on div "Benefits" at bounding box center [37, 110] width 75 height 11
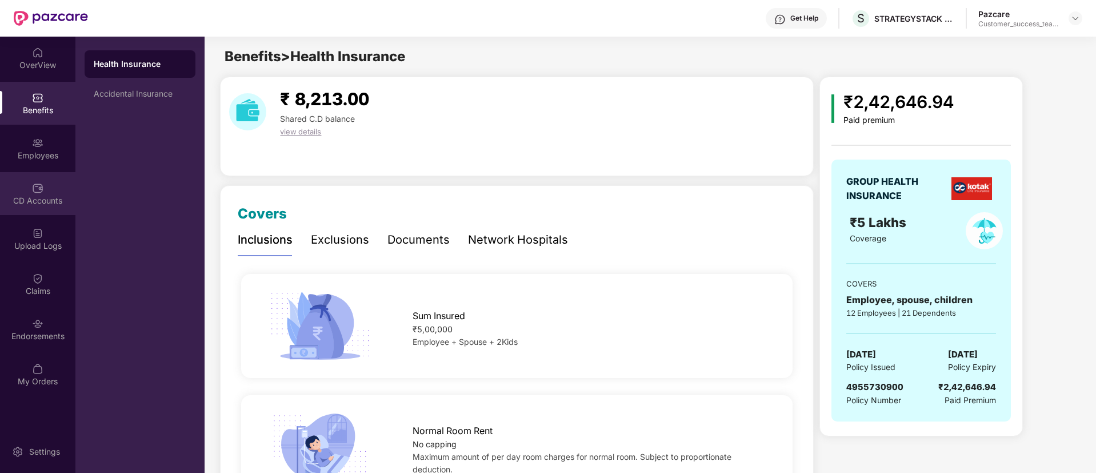
click at [35, 189] on img at bounding box center [37, 187] width 11 height 11
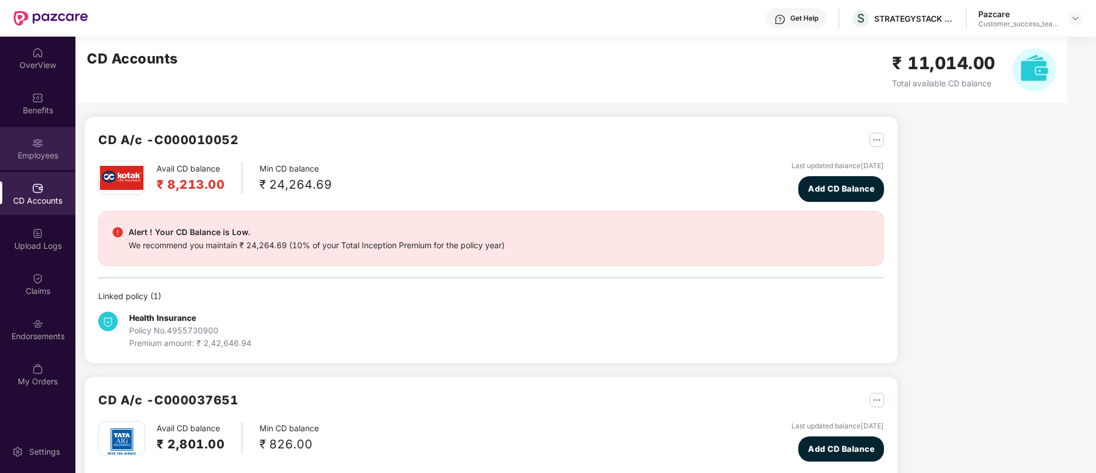
click at [9, 144] on div "Employees" at bounding box center [37, 148] width 75 height 43
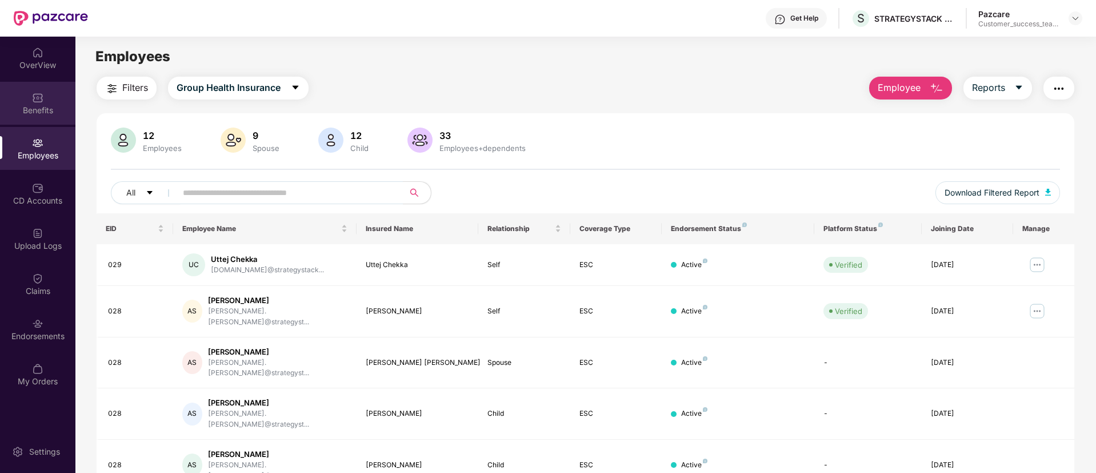
click at [19, 115] on div "Benefits" at bounding box center [37, 110] width 75 height 11
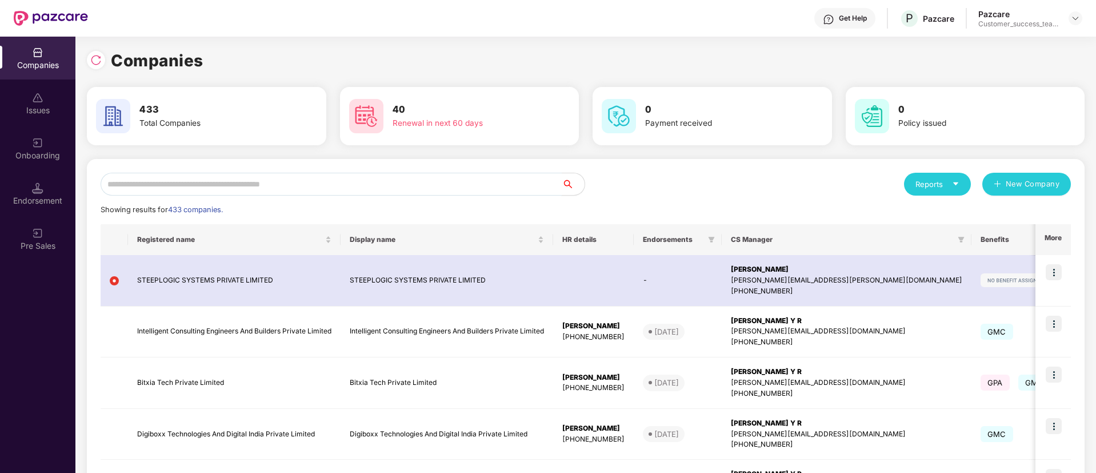
click at [304, 185] on input "text" at bounding box center [331, 184] width 461 height 23
click at [317, 179] on input "text" at bounding box center [331, 184] width 461 height 23
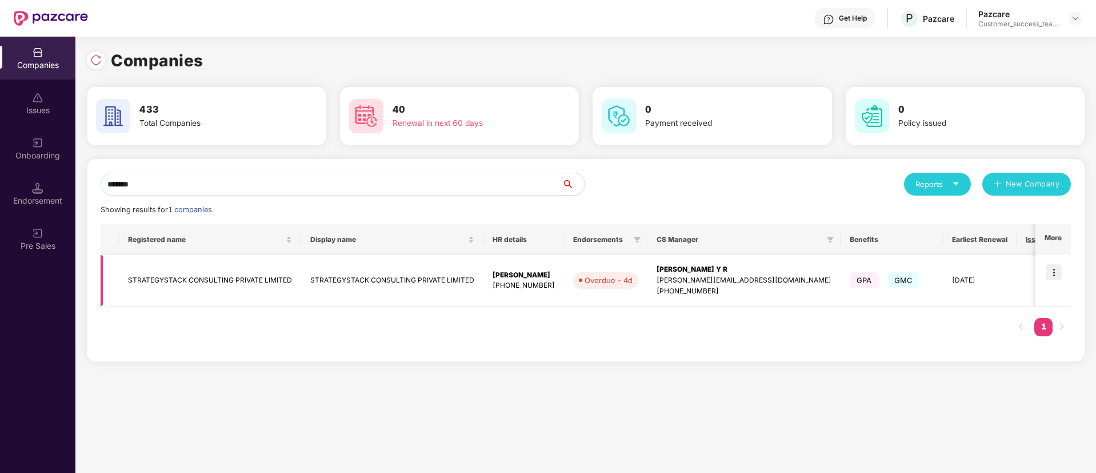
type input "*******"
click at [1052, 270] on img at bounding box center [1054, 272] width 16 height 16
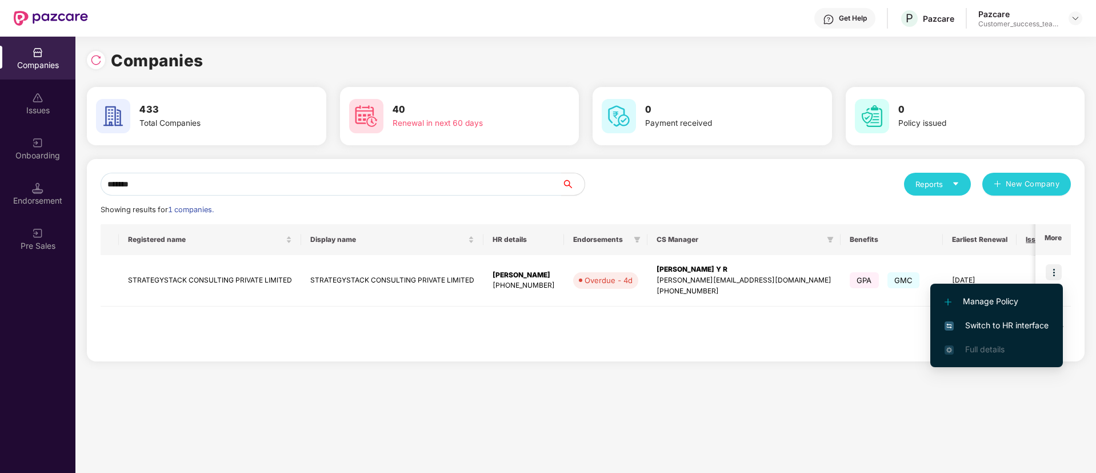
click at [1018, 326] on span "Switch to HR interface" at bounding box center [997, 325] width 104 height 13
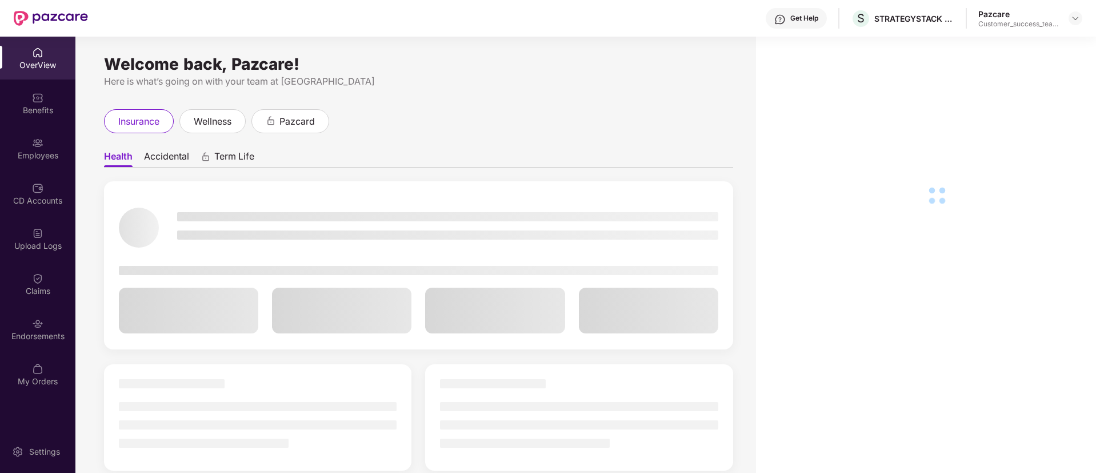
click at [42, 150] on div "Employees" at bounding box center [37, 155] width 75 height 11
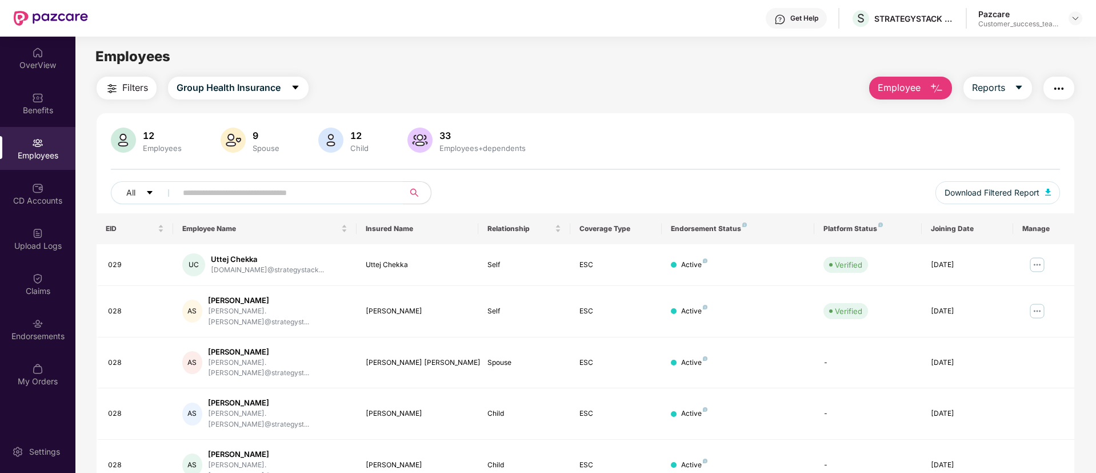
click at [110, 89] on img "button" at bounding box center [112, 89] width 14 height 14
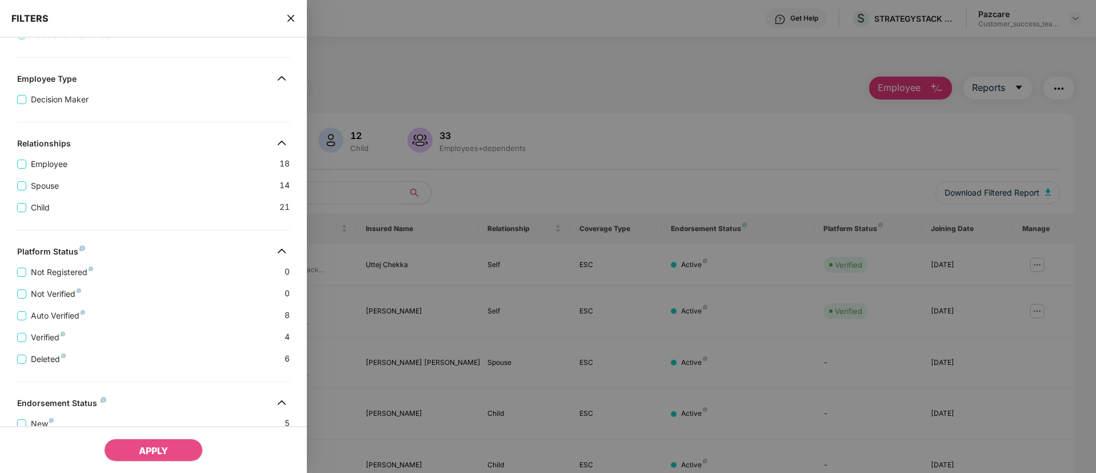
scroll to position [171, 0]
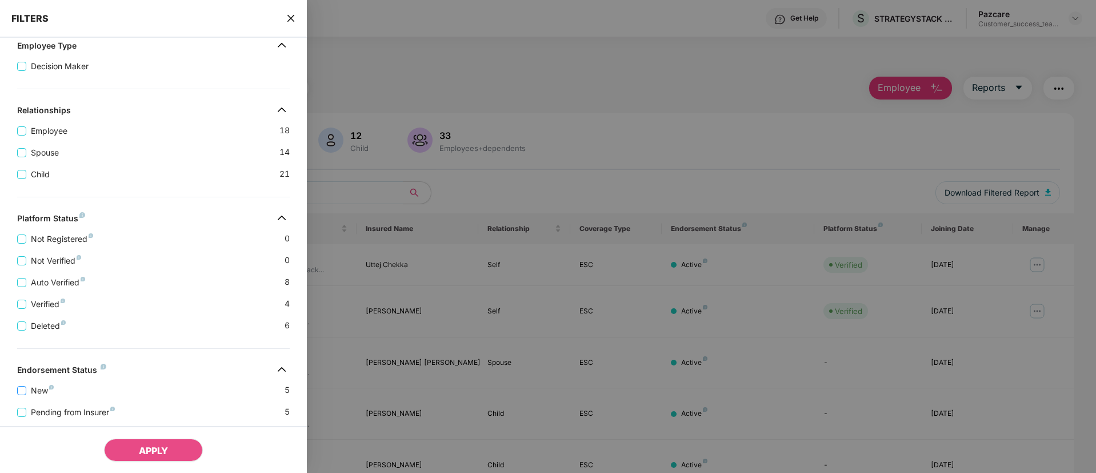
click at [42, 390] on span "New" at bounding box center [42, 390] width 32 height 13
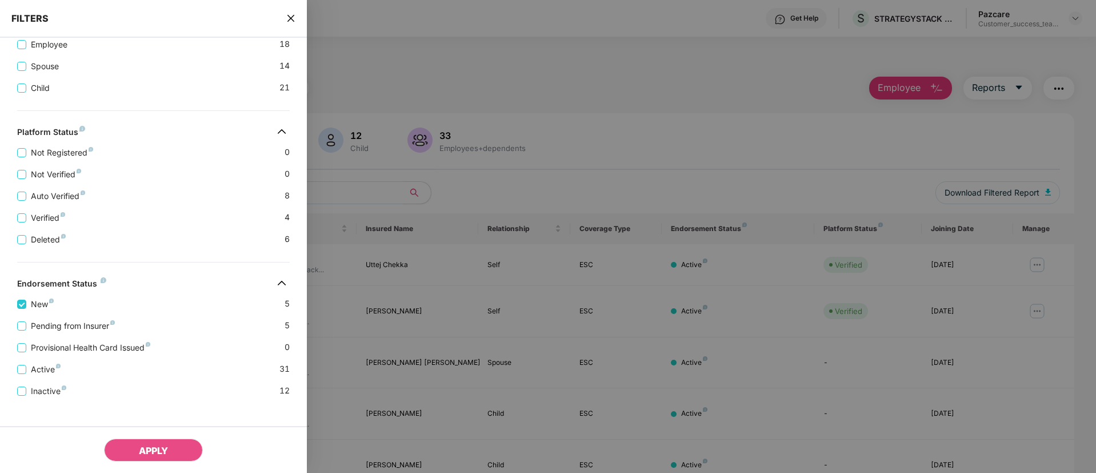
scroll to position [292, 0]
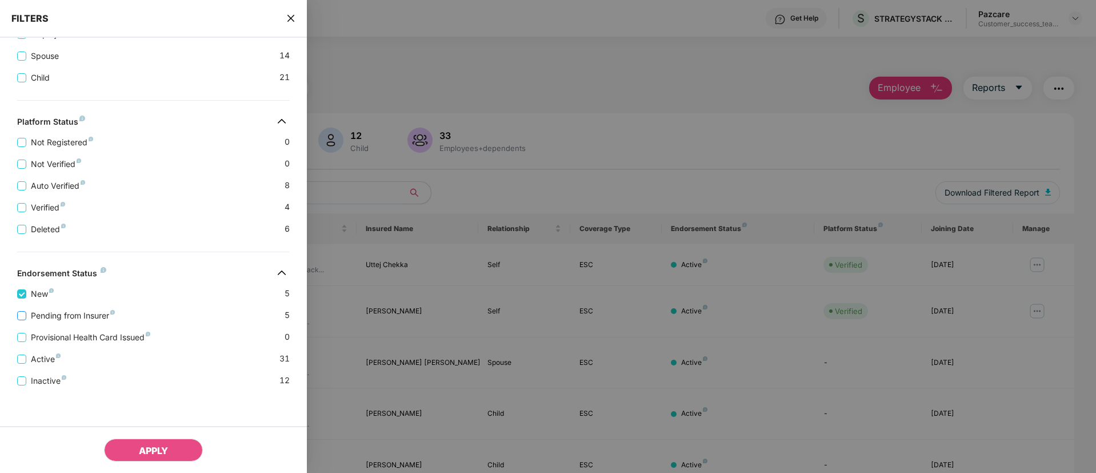
click at [66, 315] on span "Pending from Insurer" at bounding box center [72, 315] width 93 height 13
click at [169, 448] on button "APPLY" at bounding box center [153, 449] width 99 height 23
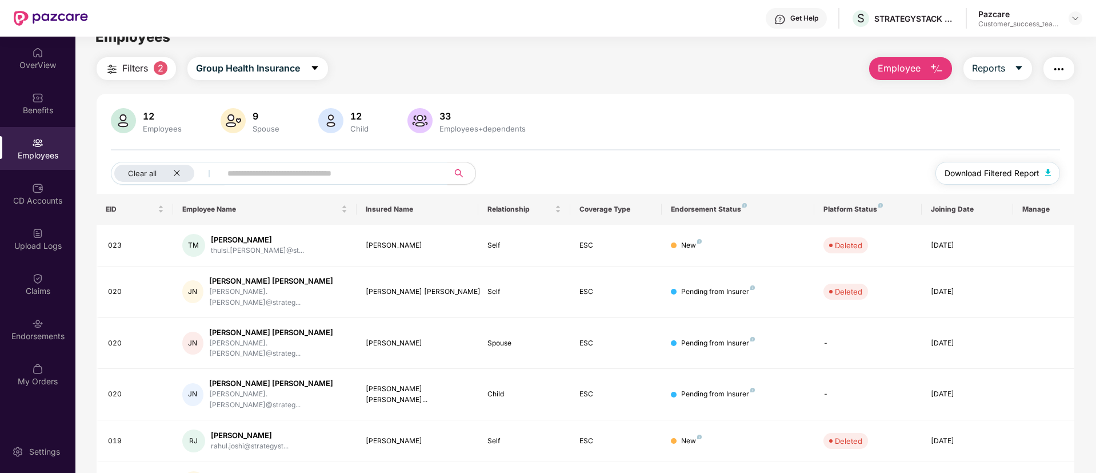
scroll to position [0, 0]
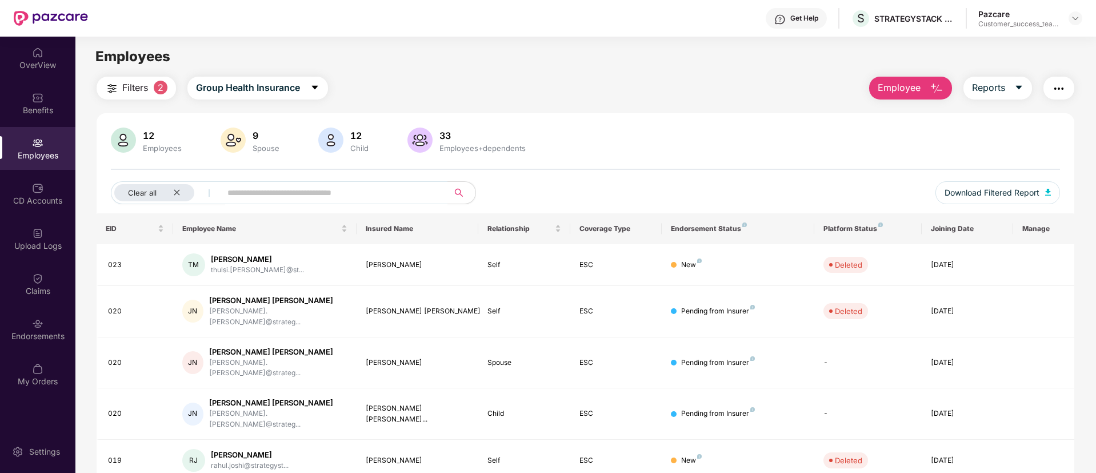
click at [1060, 86] on img "button" at bounding box center [1059, 89] width 14 height 14
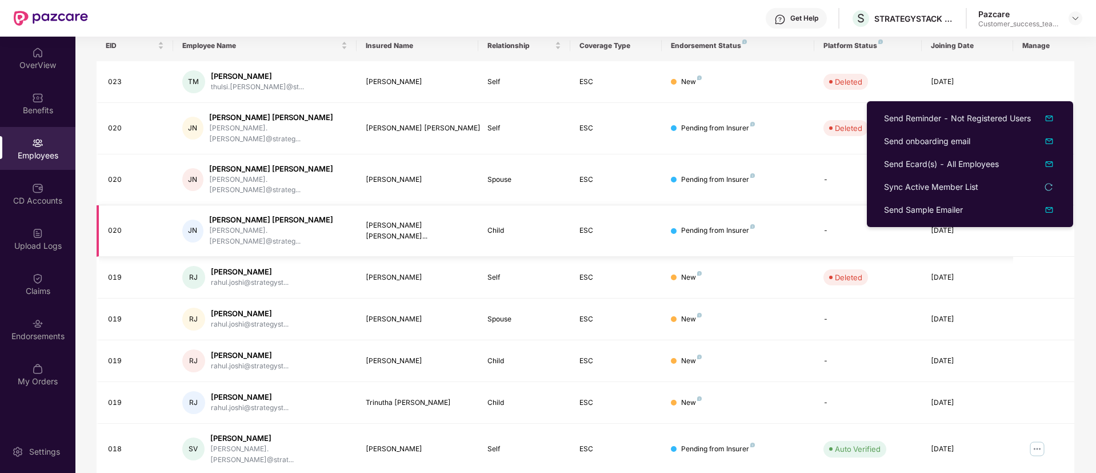
scroll to position [230, 0]
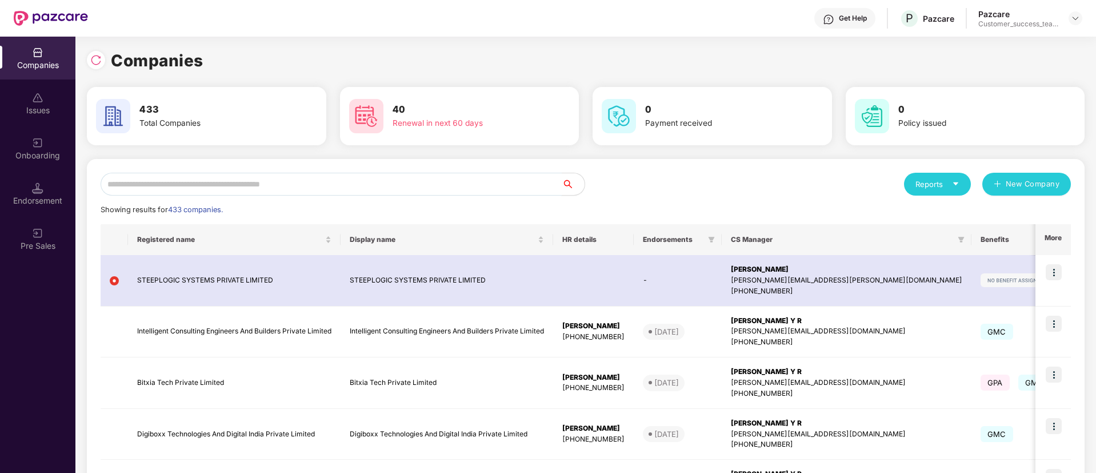
click at [233, 184] on input "text" at bounding box center [331, 184] width 461 height 23
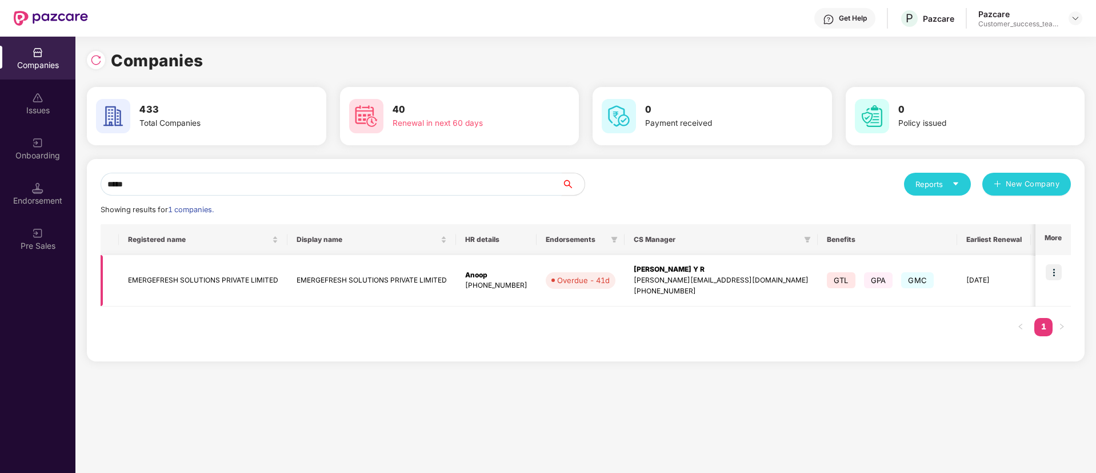
type input "*****"
click at [1057, 273] on img at bounding box center [1054, 272] width 16 height 16
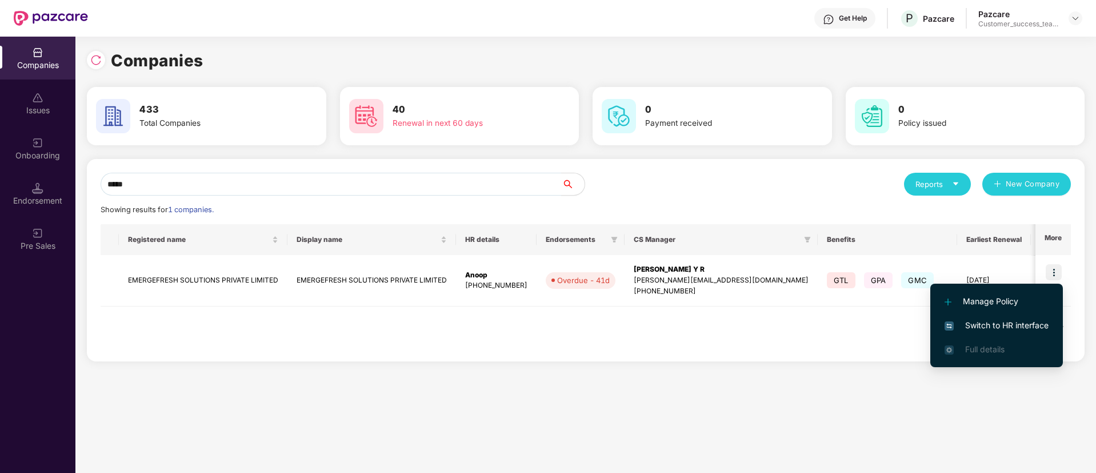
click at [1035, 324] on span "Switch to HR interface" at bounding box center [997, 325] width 104 height 13
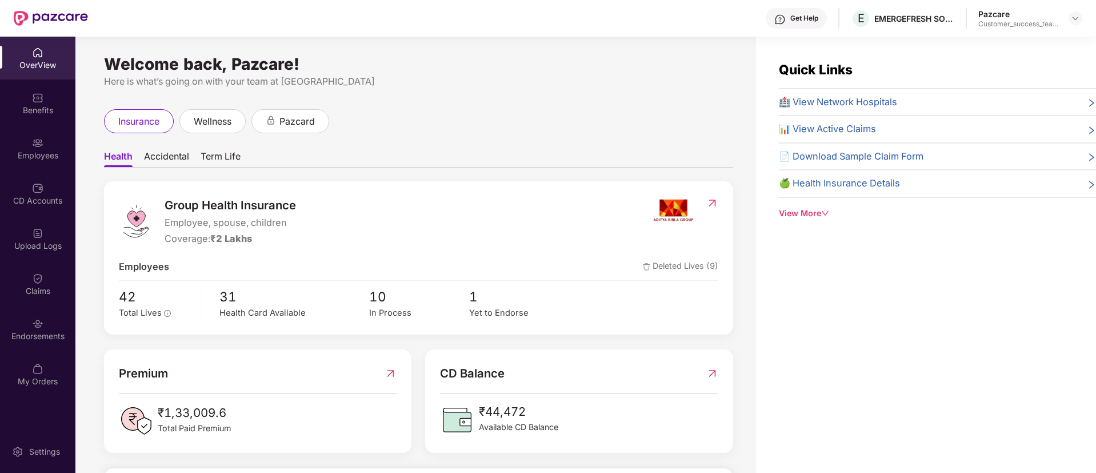
click at [45, 329] on div "Endorsements" at bounding box center [37, 329] width 75 height 43
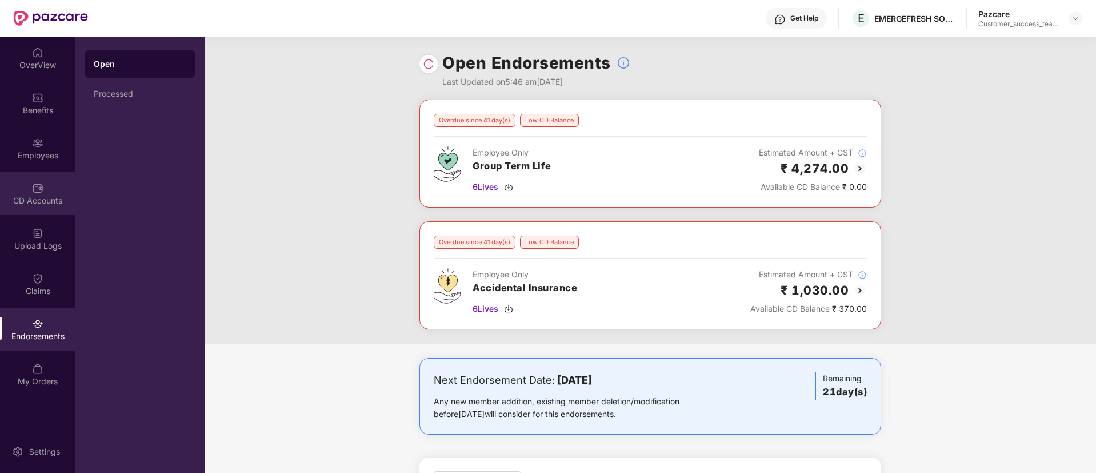
click at [22, 185] on div "CD Accounts" at bounding box center [37, 193] width 75 height 43
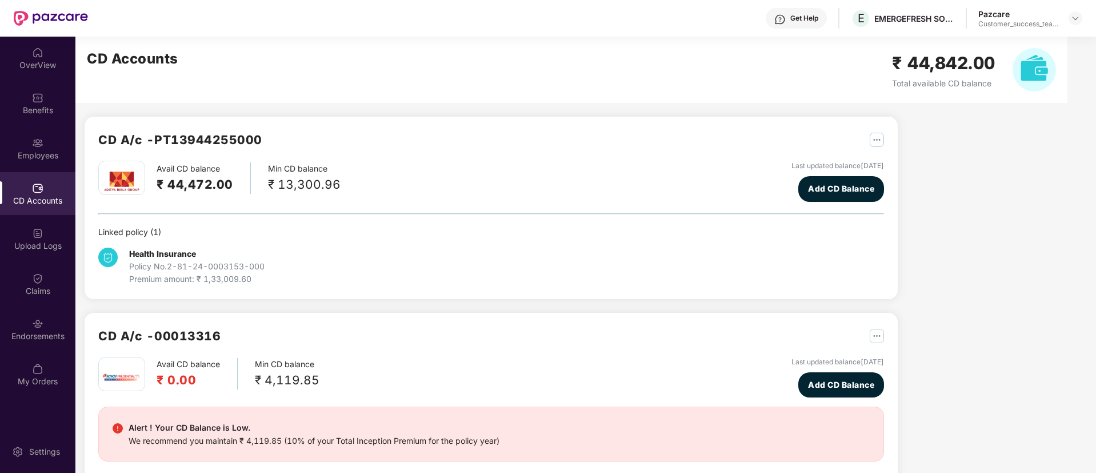
click at [42, 306] on div "OverView Benefits Employees CD Accounts Upload Logs Claims Endorsements My Orde…" at bounding box center [37, 217] width 75 height 361
click at [42, 332] on div "Endorsements" at bounding box center [37, 335] width 75 height 11
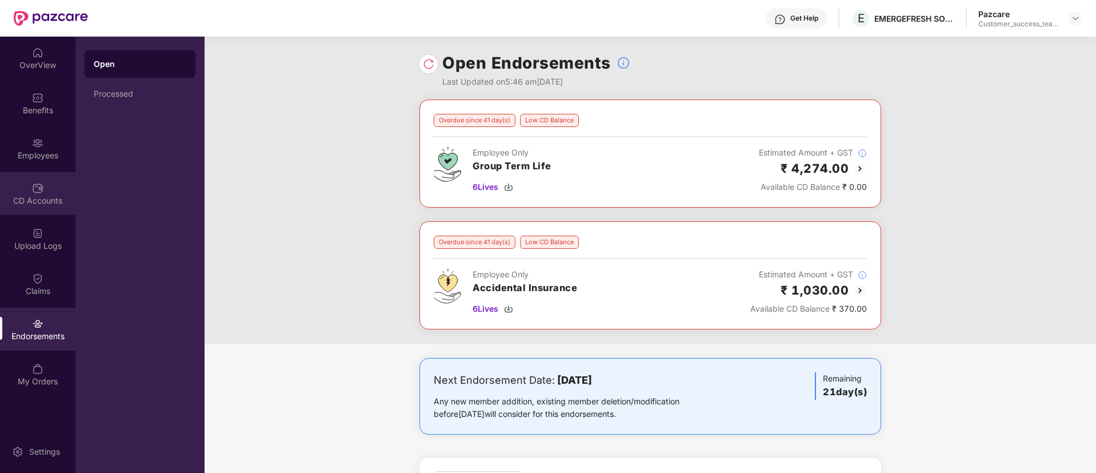
click at [39, 181] on div at bounding box center [37, 186] width 11 height 11
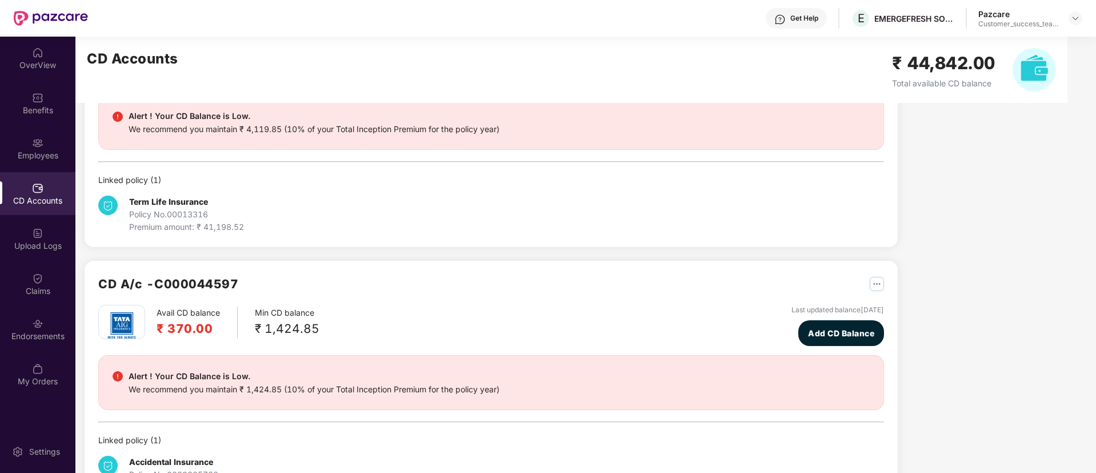
scroll to position [360, 0]
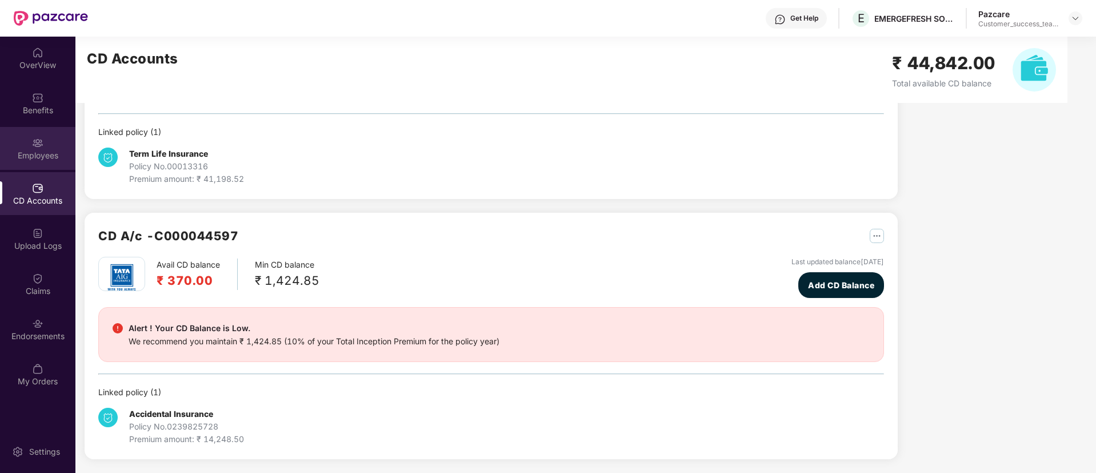
click at [35, 153] on div "Employees" at bounding box center [37, 155] width 75 height 11
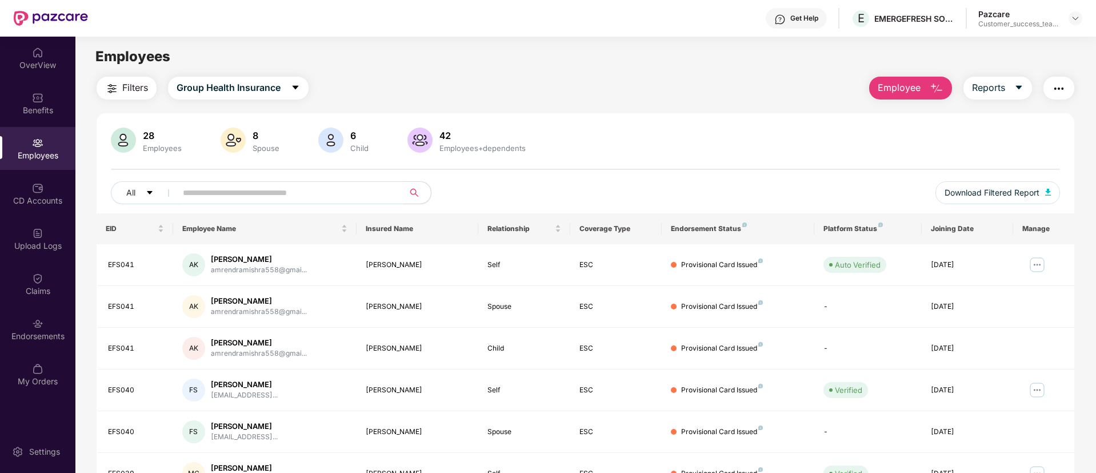
click at [346, 193] on input "text" at bounding box center [285, 192] width 205 height 17
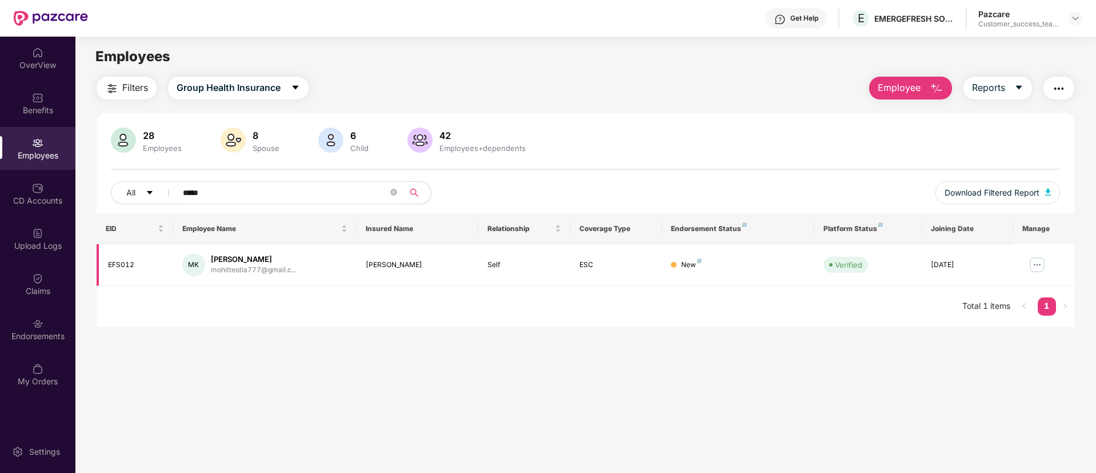
type input "*****"
click at [1034, 270] on img at bounding box center [1037, 264] width 18 height 18
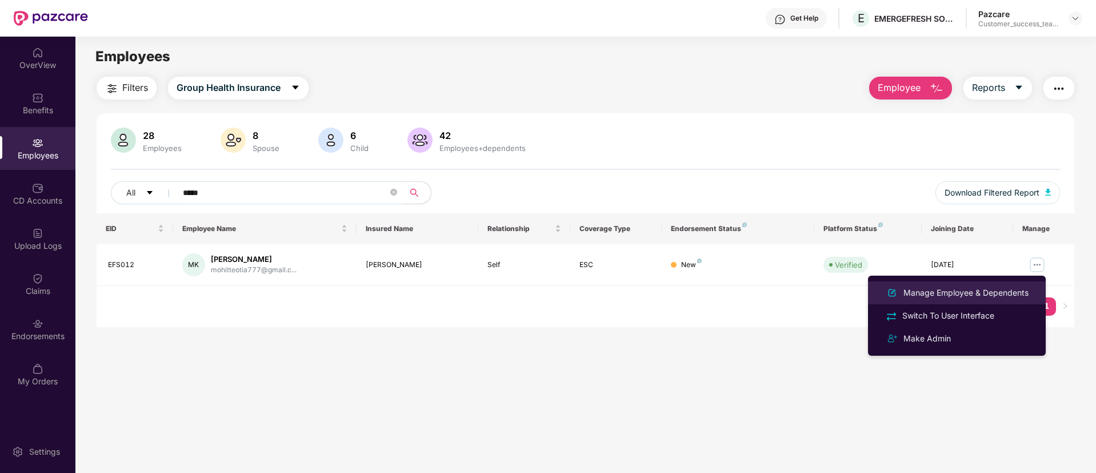
click at [1009, 289] on div "Manage Employee & Dependents" at bounding box center [966, 292] width 130 height 13
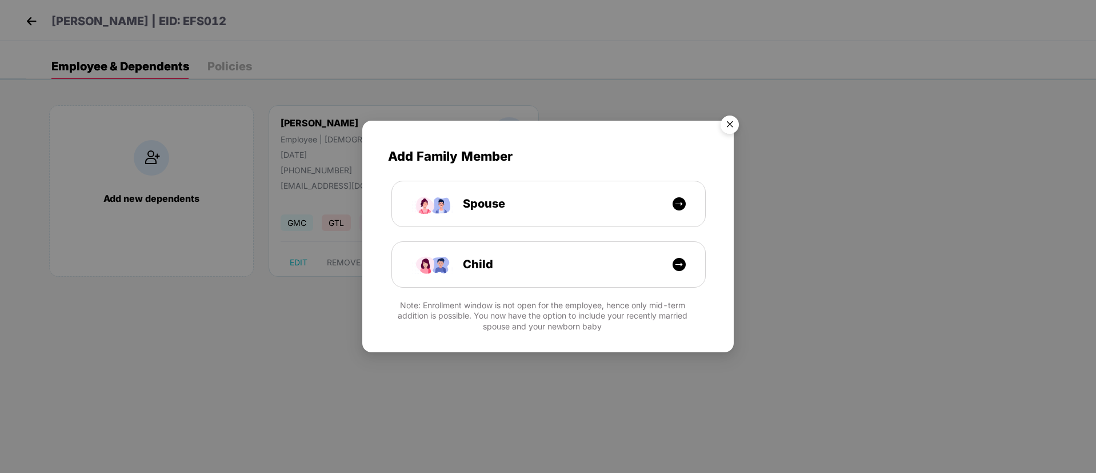
click at [733, 126] on img "Close" at bounding box center [730, 126] width 32 height 32
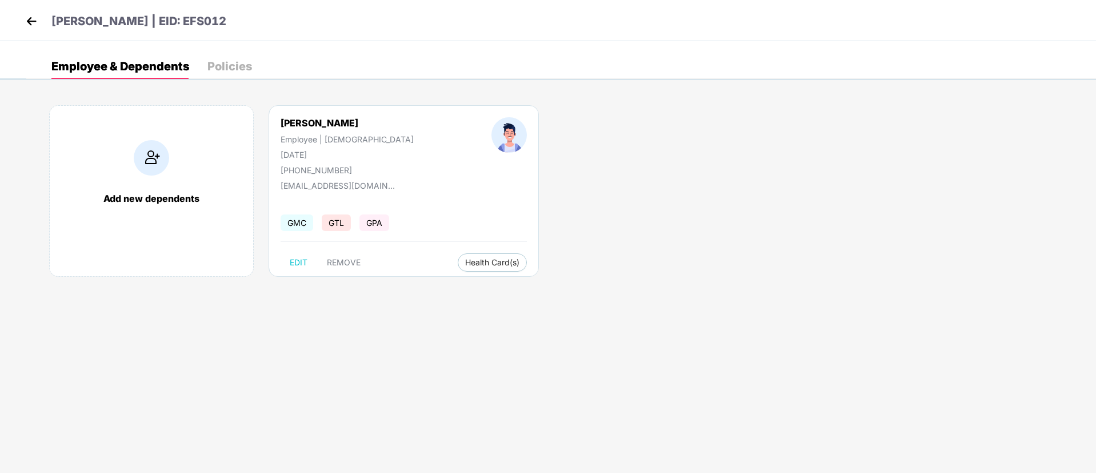
click at [25, 25] on img at bounding box center [31, 21] width 17 height 17
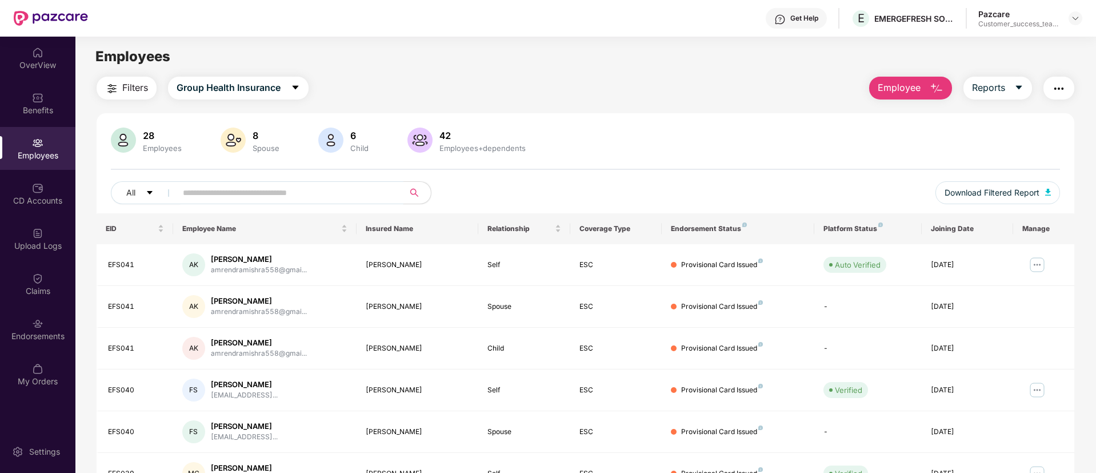
click at [357, 190] on input "text" at bounding box center [285, 192] width 205 height 17
type input "*****"
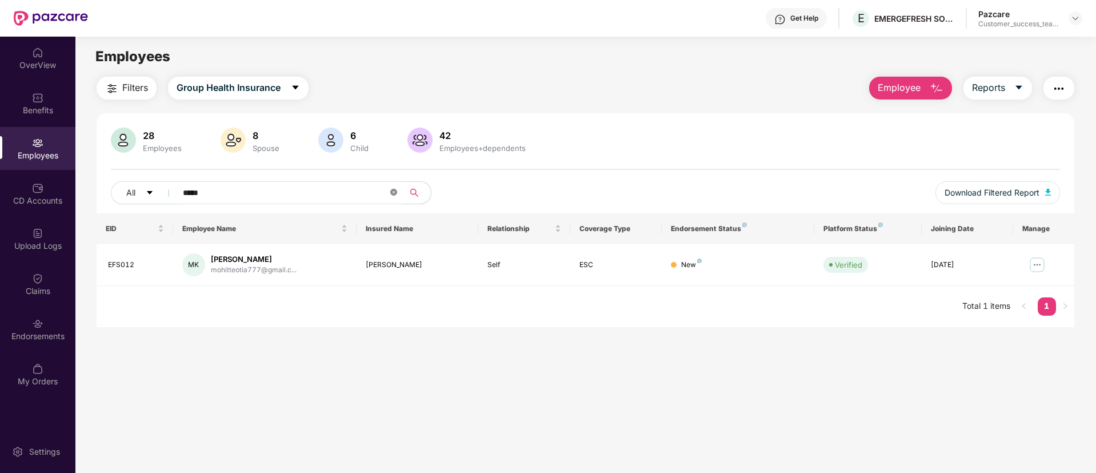
click at [396, 192] on icon "close-circle" at bounding box center [393, 192] width 7 height 7
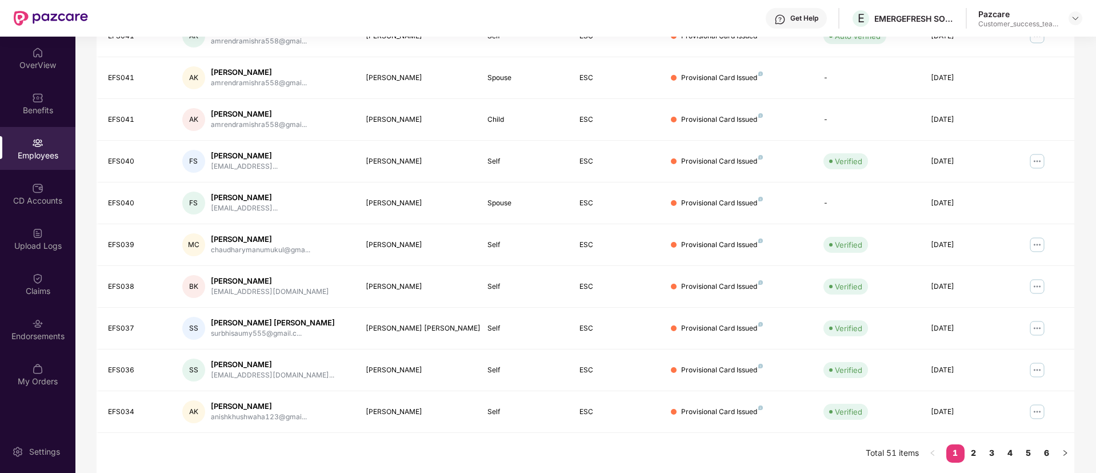
scroll to position [230, 0]
click at [974, 445] on link "2" at bounding box center [974, 451] width 18 height 17
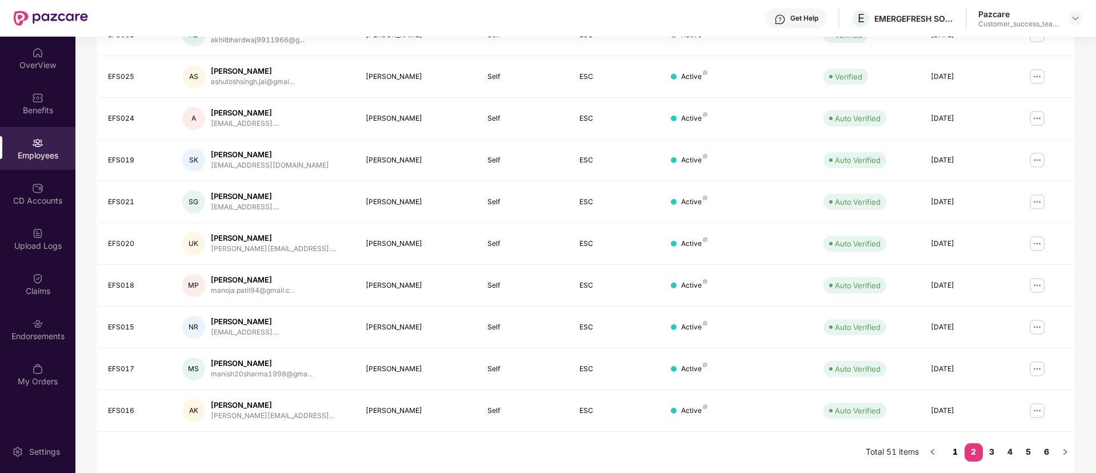
click at [949, 455] on link "1" at bounding box center [956, 451] width 18 height 17
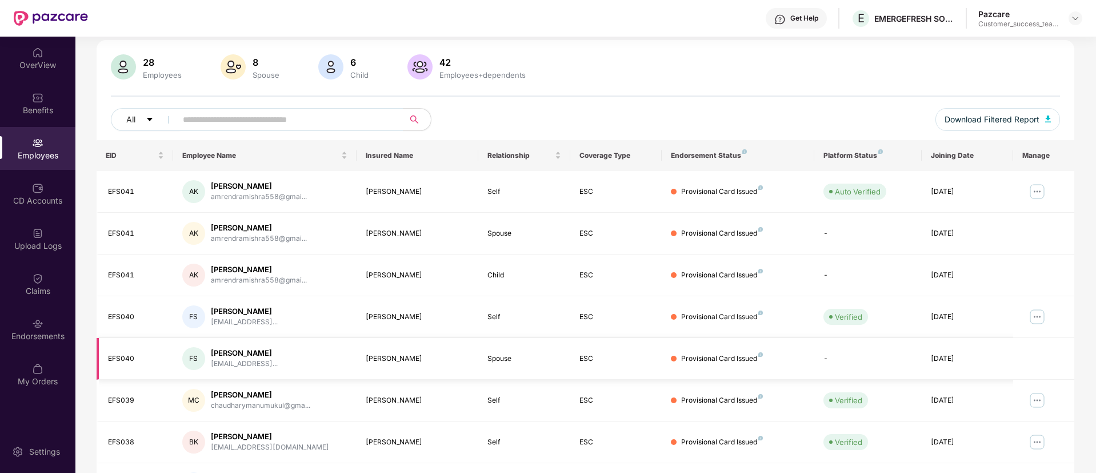
scroll to position [0, 0]
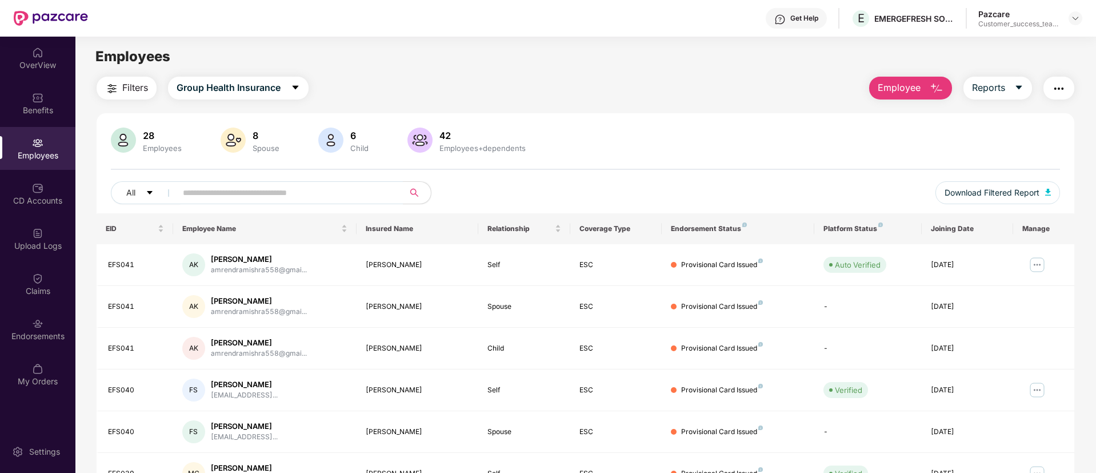
click at [1063, 90] on img "button" at bounding box center [1059, 89] width 14 height 14
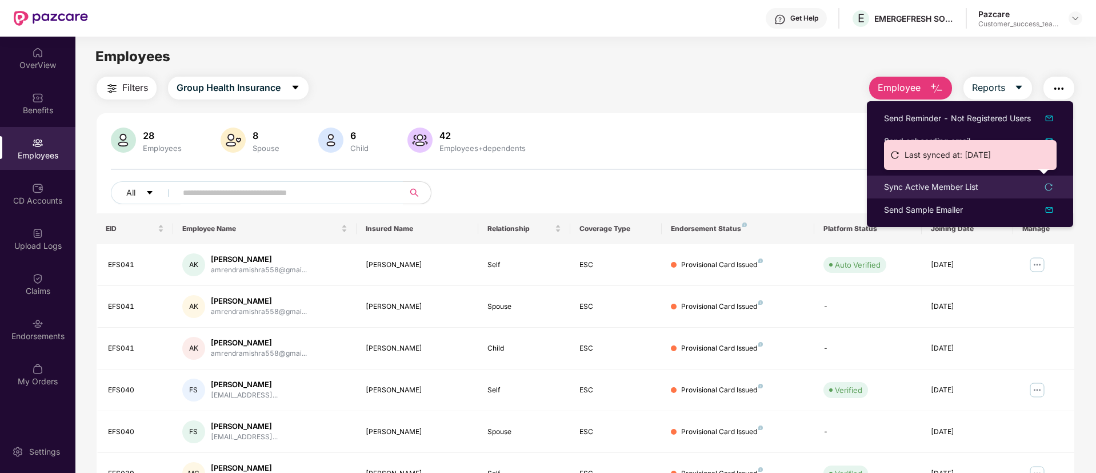
click at [942, 192] on div "Sync Active Member List" at bounding box center [931, 187] width 94 height 13
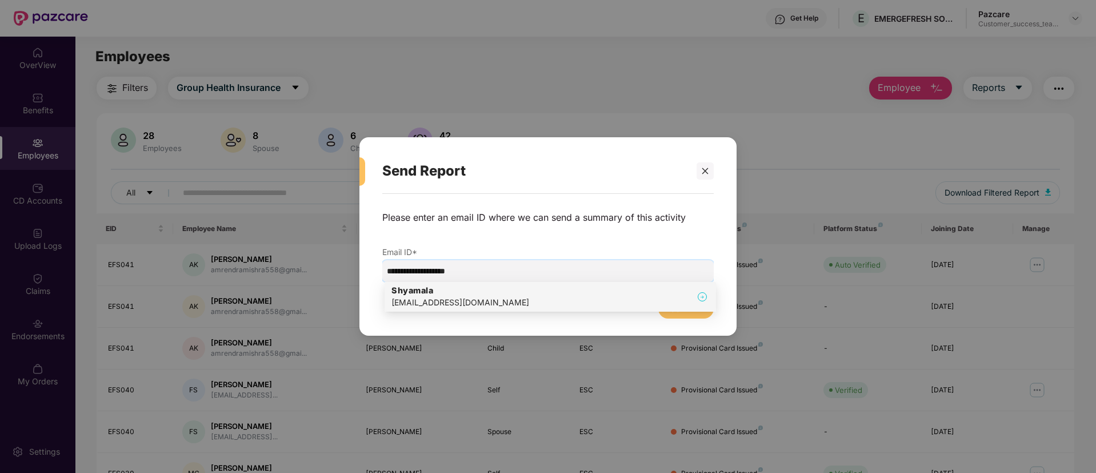
click at [488, 298] on div "[PERSON_NAME] [PERSON_NAME][EMAIL_ADDRESS][DOMAIN_NAME]" at bounding box center [551, 297] width 318 height 24
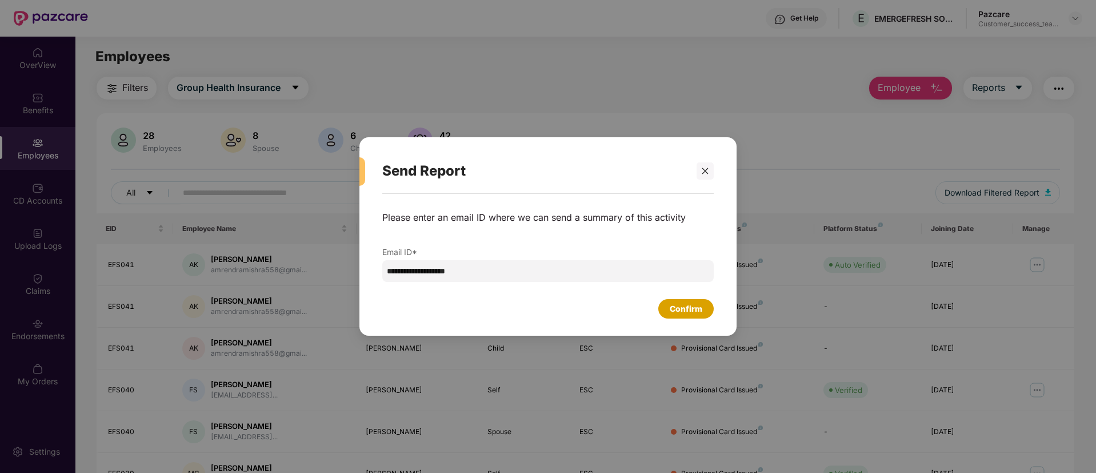
click at [672, 311] on div "Confirm" at bounding box center [686, 308] width 33 height 13
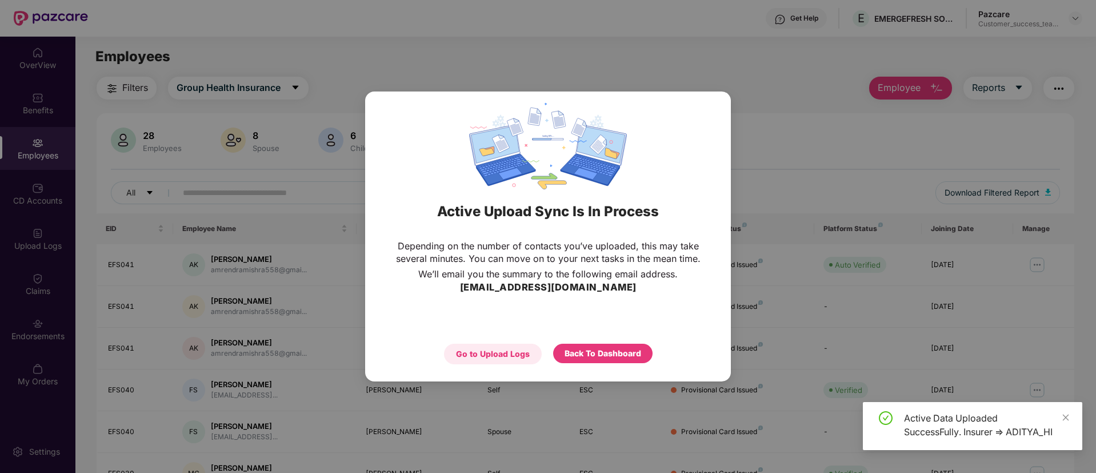
click at [502, 357] on div "Go to Upload Logs" at bounding box center [493, 354] width 74 height 13
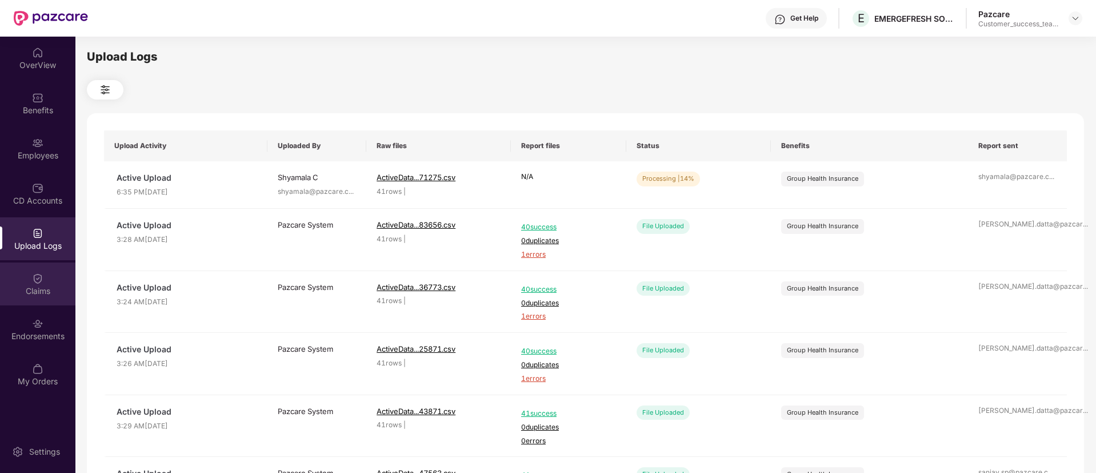
click at [34, 274] on img at bounding box center [37, 278] width 11 height 11
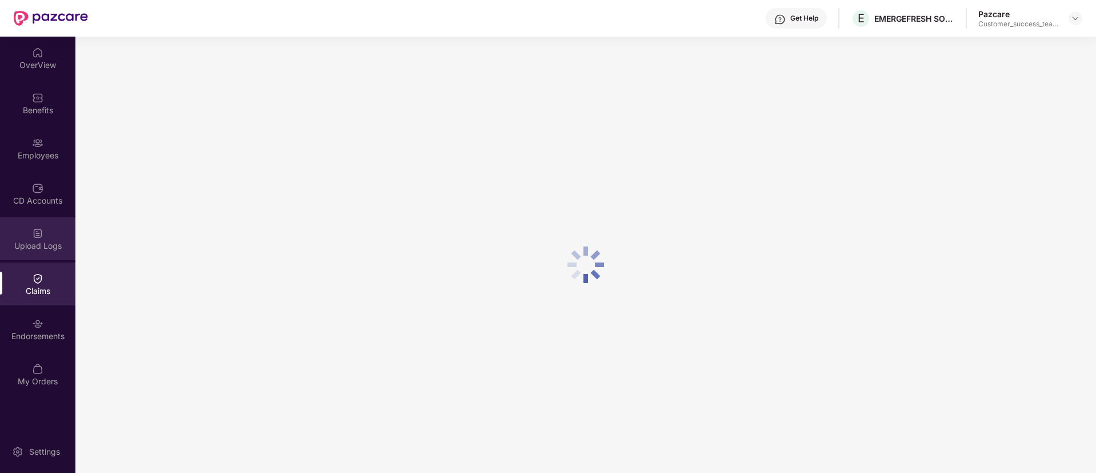
click at [34, 243] on div "Upload Logs" at bounding box center [37, 245] width 75 height 11
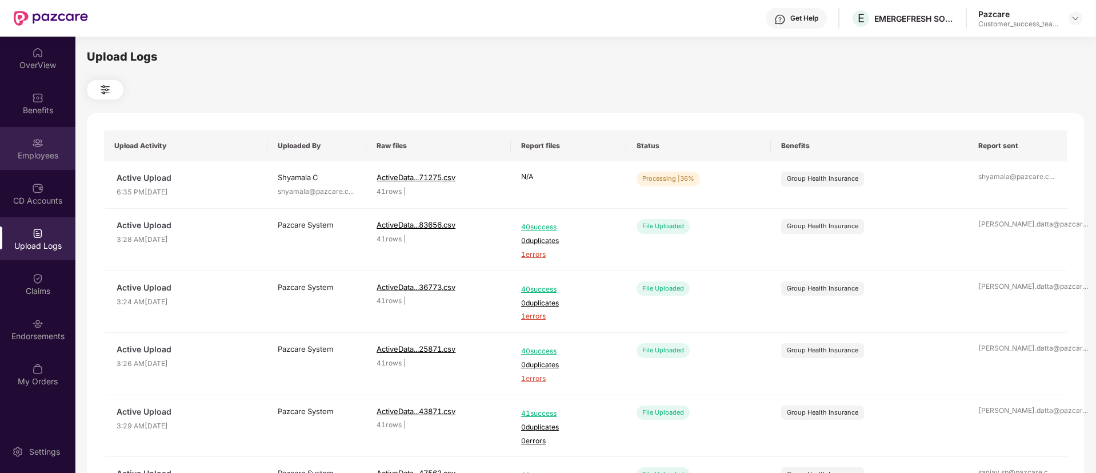
click at [36, 154] on div "Employees" at bounding box center [37, 155] width 75 height 11
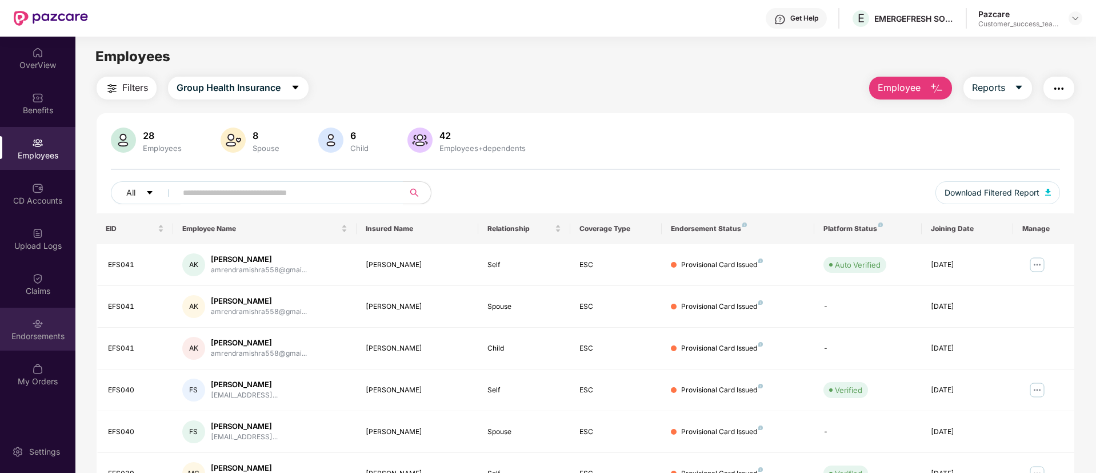
click at [39, 328] on img at bounding box center [37, 323] width 11 height 11
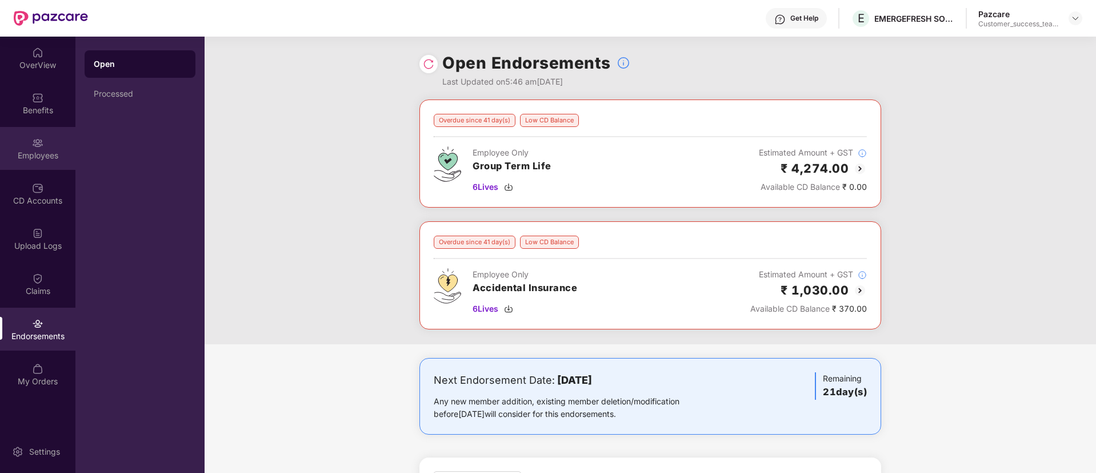
click at [36, 162] on div "Employees" at bounding box center [37, 148] width 75 height 43
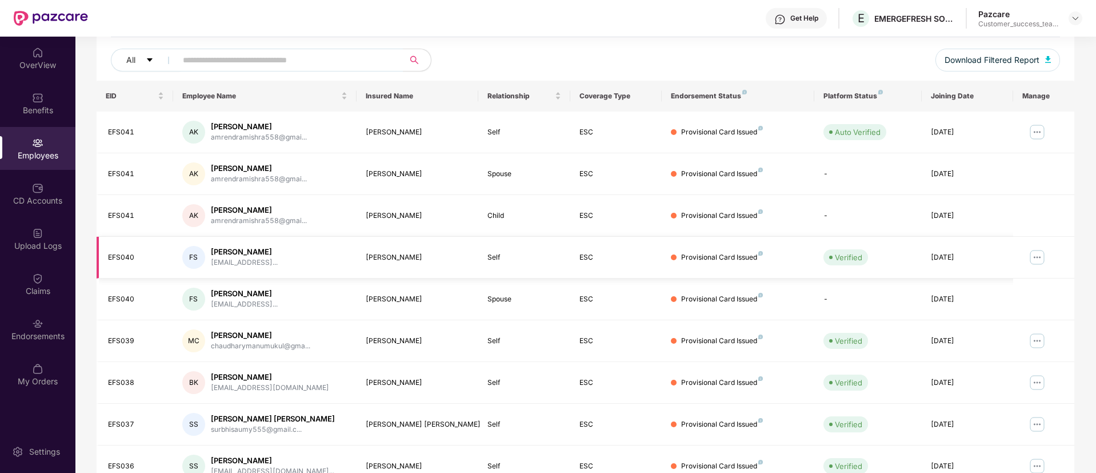
scroll to position [230, 0]
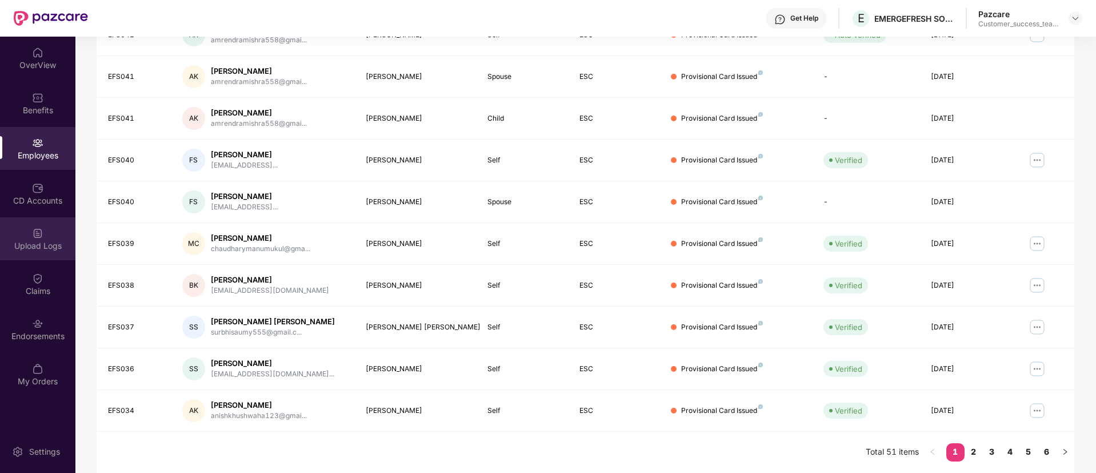
click at [14, 244] on div "Upload Logs" at bounding box center [37, 244] width 75 height 11
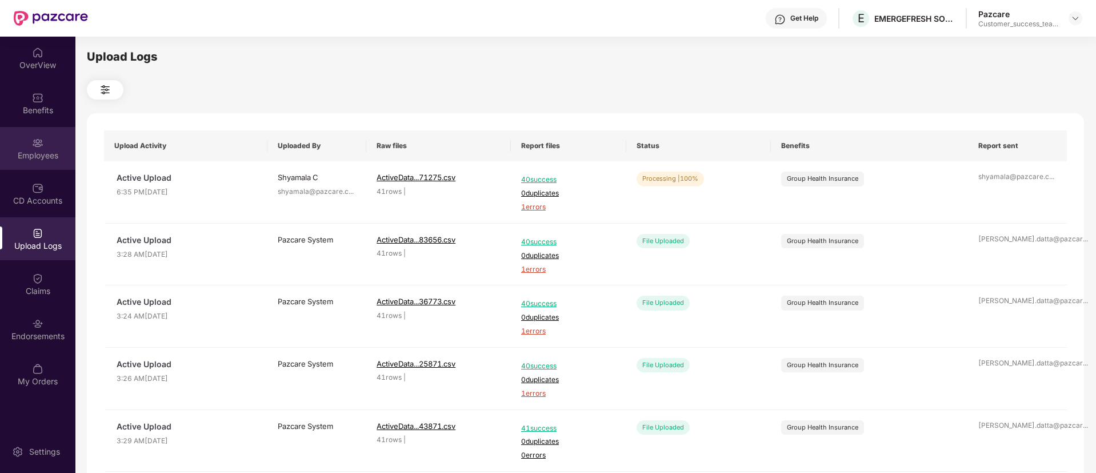
click at [60, 163] on div "Employees" at bounding box center [37, 148] width 75 height 43
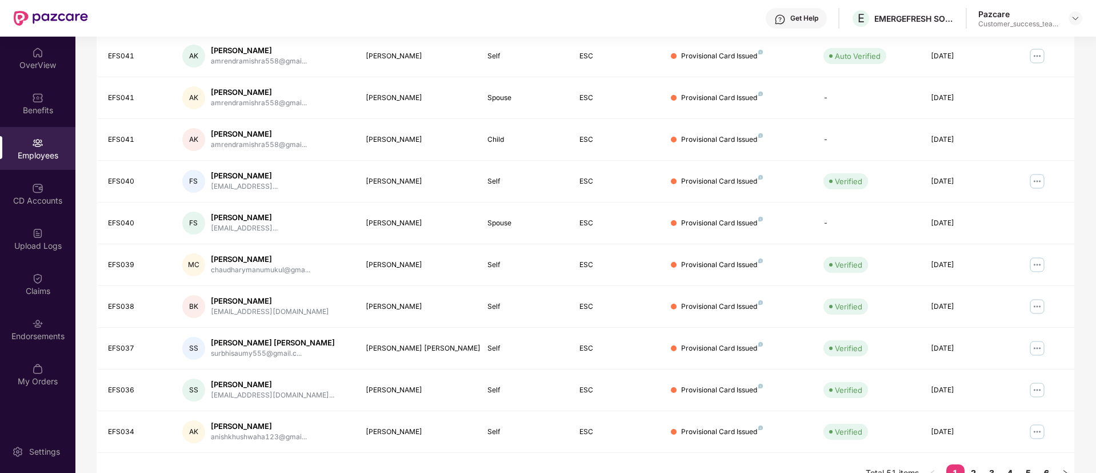
scroll to position [230, 0]
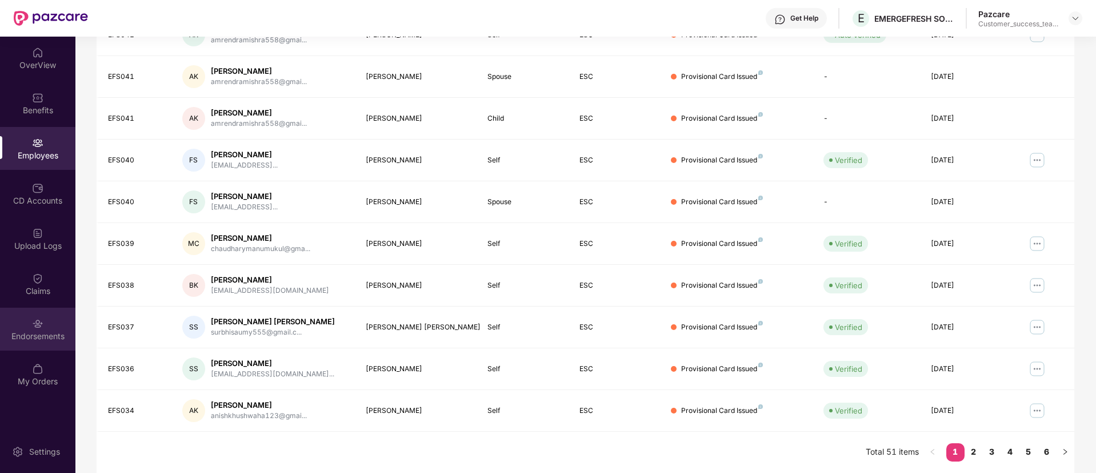
click at [38, 337] on div "Endorsements" at bounding box center [37, 335] width 75 height 11
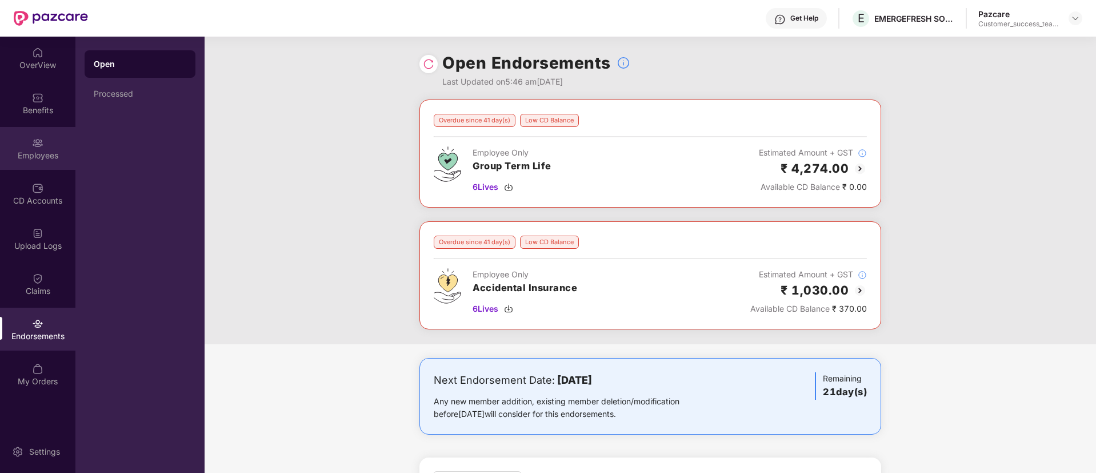
click at [31, 153] on div "Employees" at bounding box center [37, 155] width 75 height 11
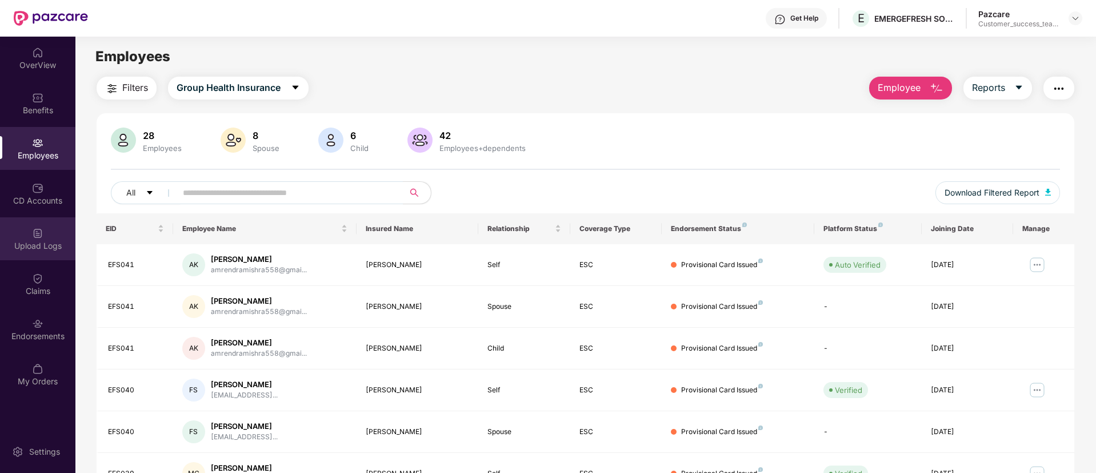
click at [41, 243] on div "Upload Logs" at bounding box center [37, 245] width 75 height 11
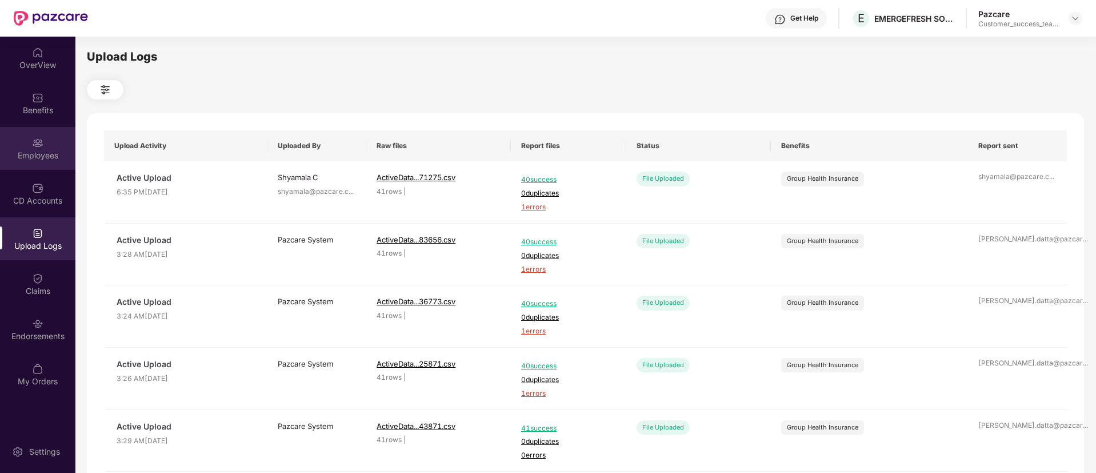
click at [56, 157] on div "Employees" at bounding box center [37, 155] width 75 height 11
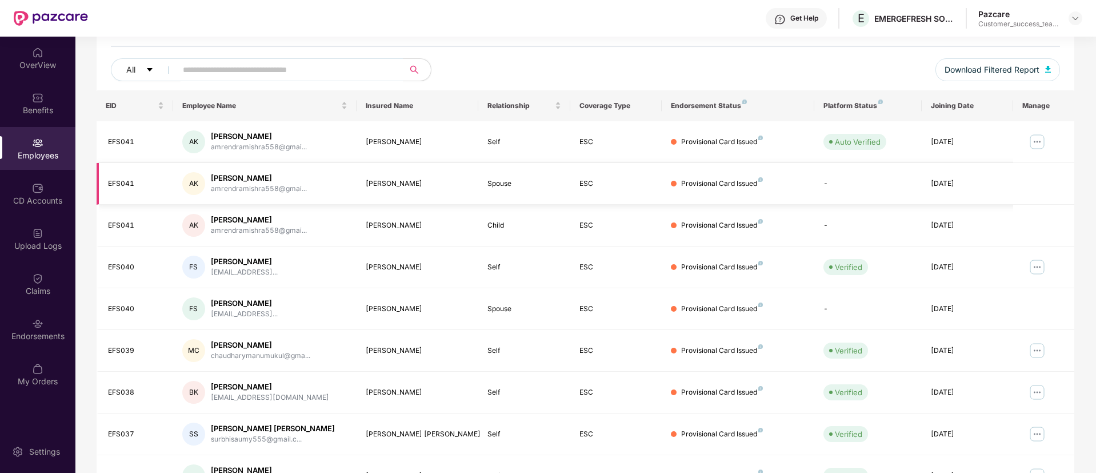
scroll to position [230, 0]
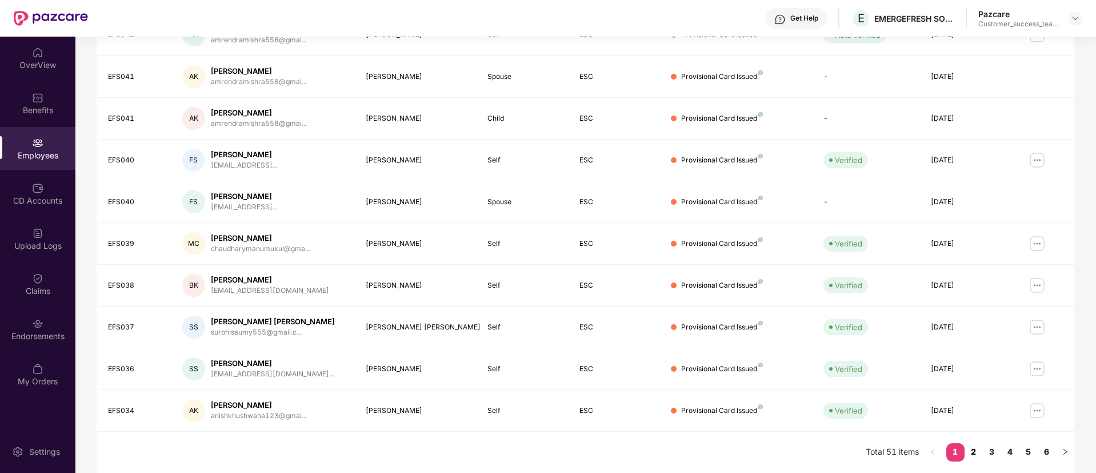
click at [972, 453] on link "2" at bounding box center [974, 451] width 18 height 17
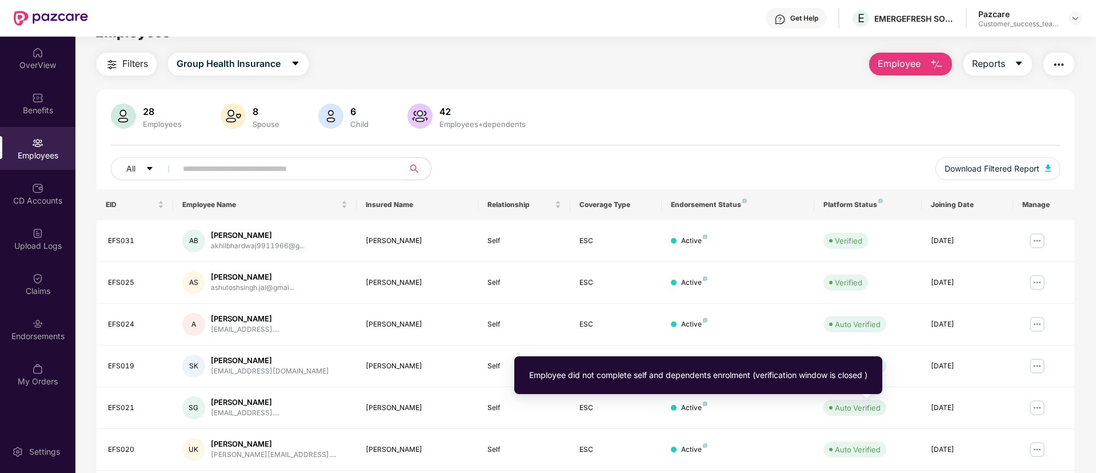
scroll to position [0, 0]
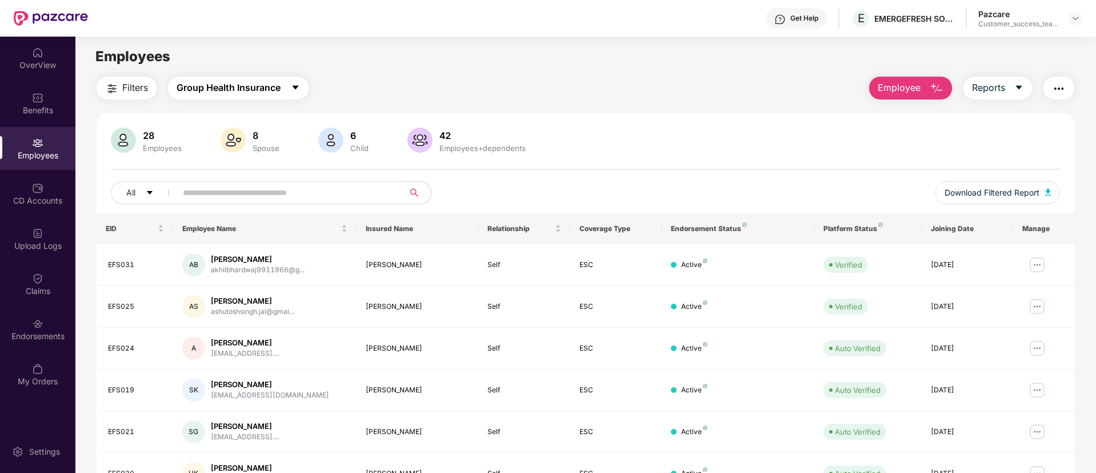
click at [199, 89] on span "Group Health Insurance" at bounding box center [229, 88] width 104 height 14
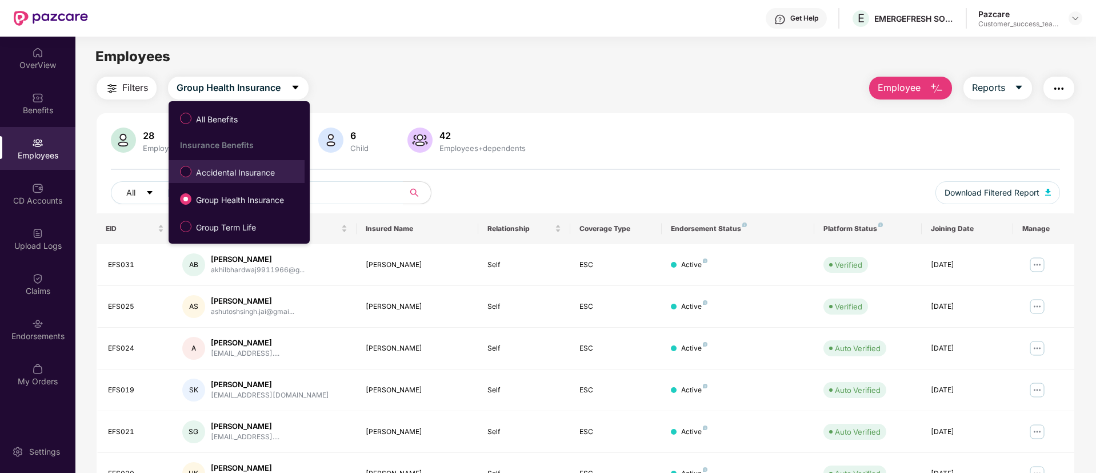
click at [204, 177] on span "Accidental Insurance" at bounding box center [235, 172] width 88 height 13
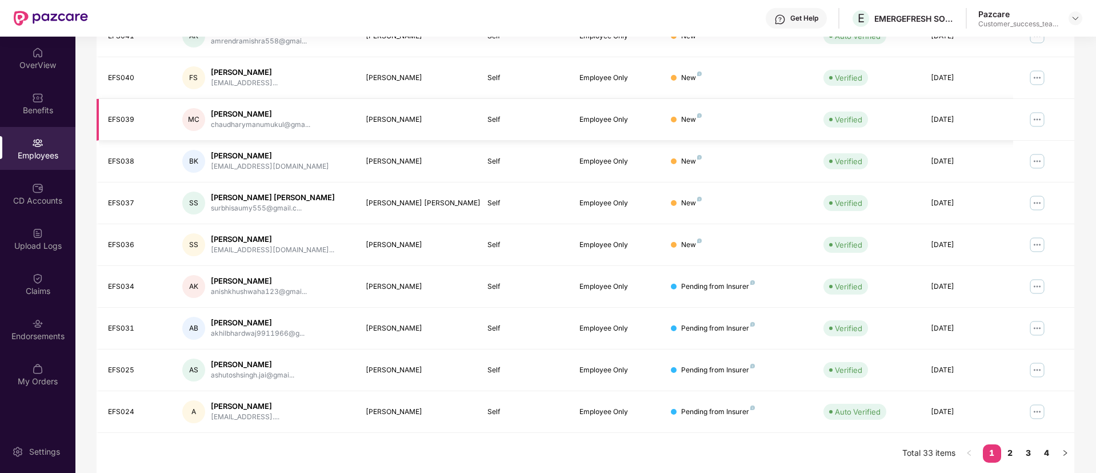
scroll to position [230, 0]
click at [49, 328] on div "Endorsements" at bounding box center [37, 329] width 75 height 43
